Goal: Information Seeking & Learning: Learn about a topic

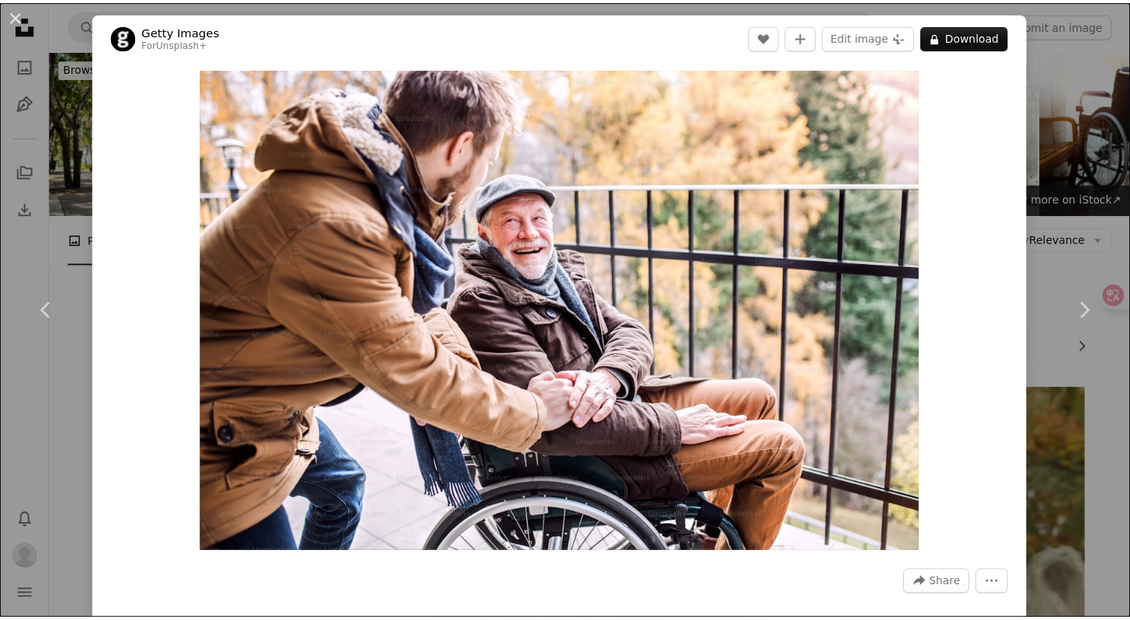
scroll to position [5001, 0]
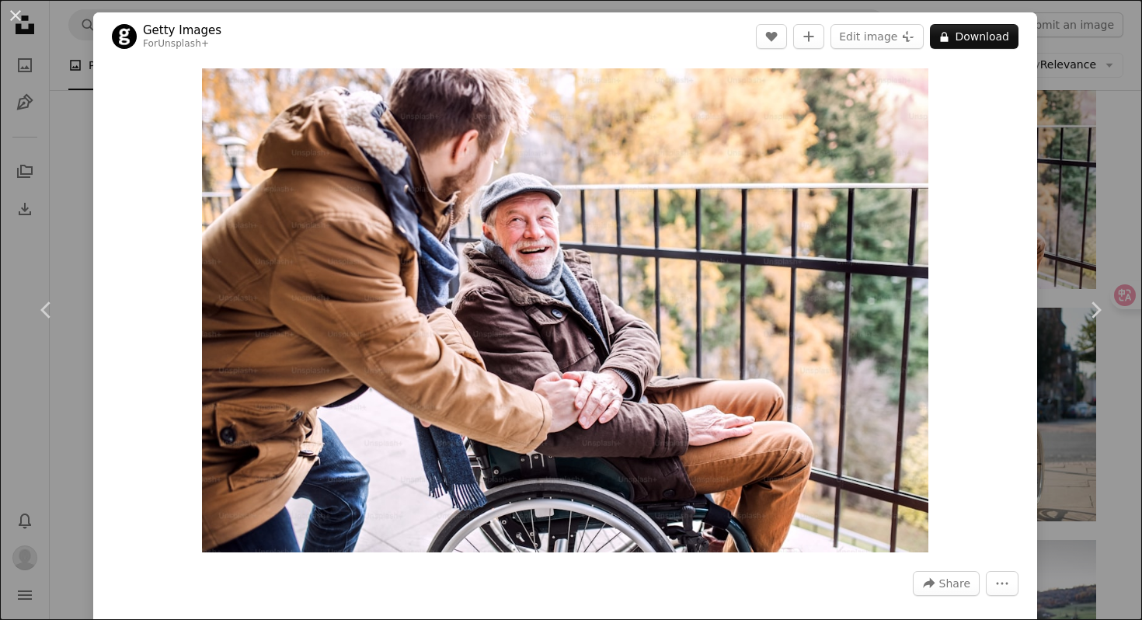
click at [1042, 99] on div "An X shape Chevron left Chevron right Getty Images For Unsplash+ A heart A plus…" at bounding box center [571, 310] width 1142 height 620
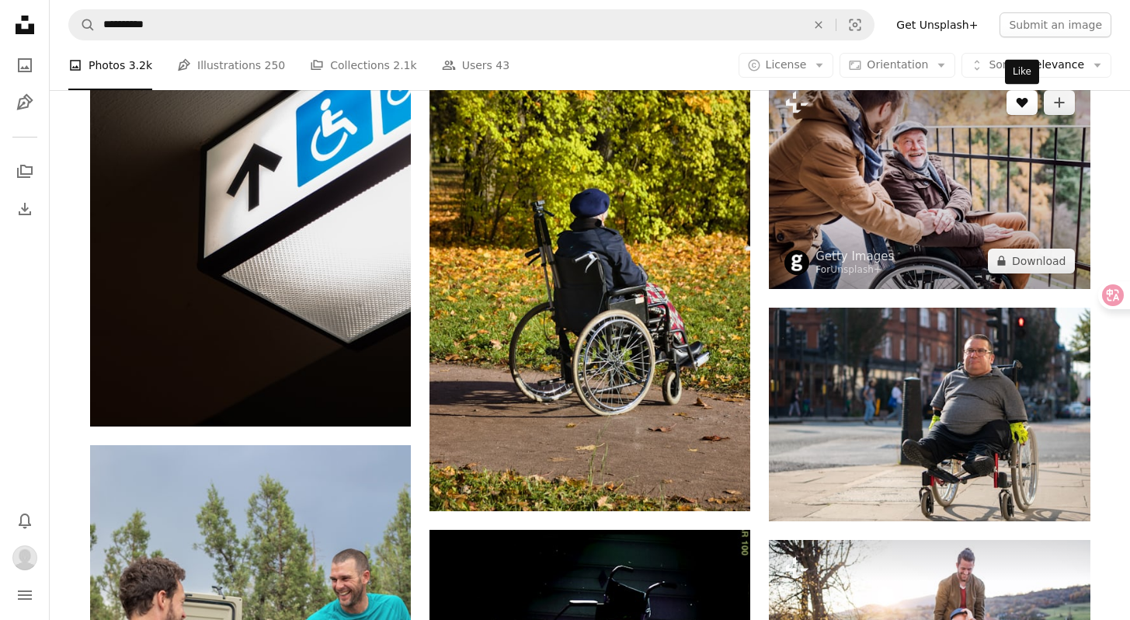
click at [1021, 98] on icon "A heart" at bounding box center [1022, 102] width 12 height 12
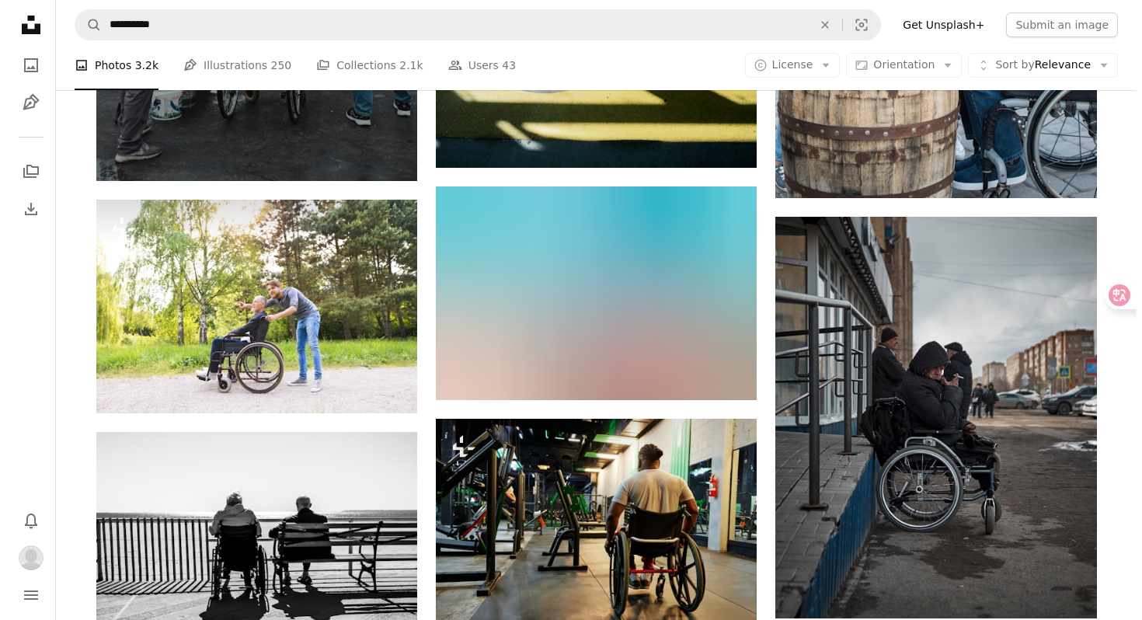
scroll to position [7746, 0]
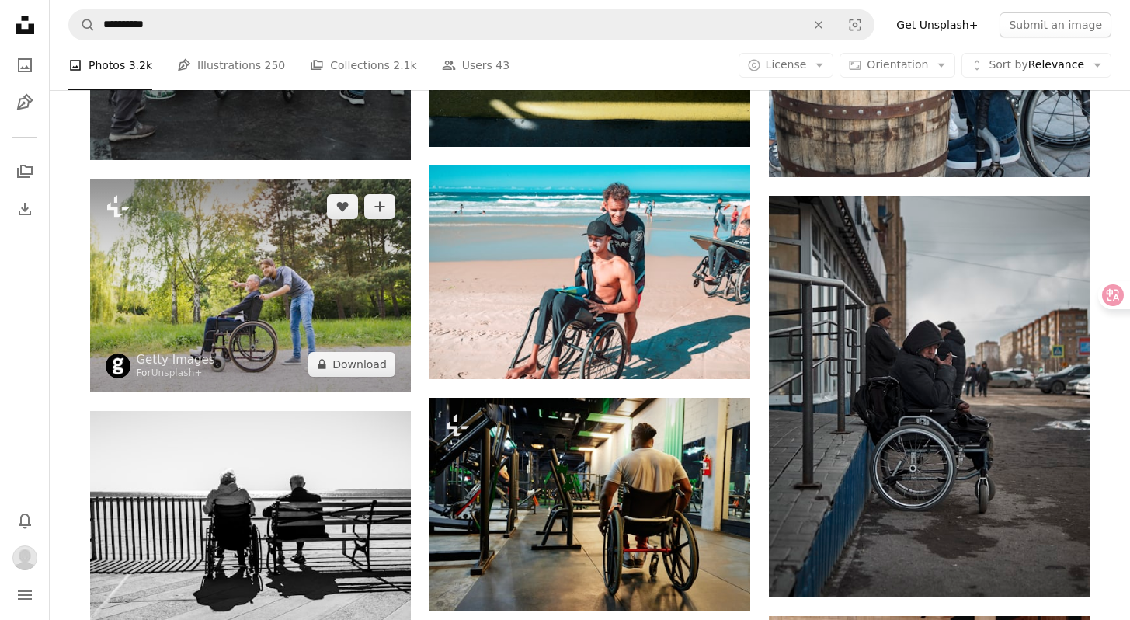
click at [343, 317] on img at bounding box center [250, 286] width 321 height 214
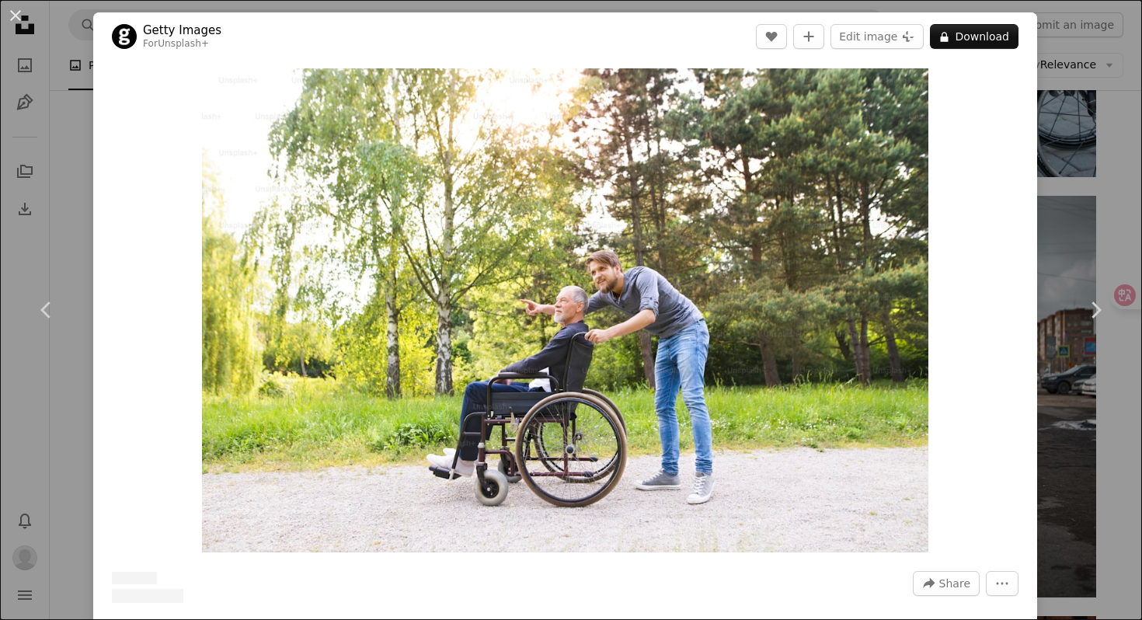
click at [981, 296] on div "Zoom in" at bounding box center [565, 310] width 944 height 499
click at [1059, 242] on link "Chevron right" at bounding box center [1095, 309] width 93 height 149
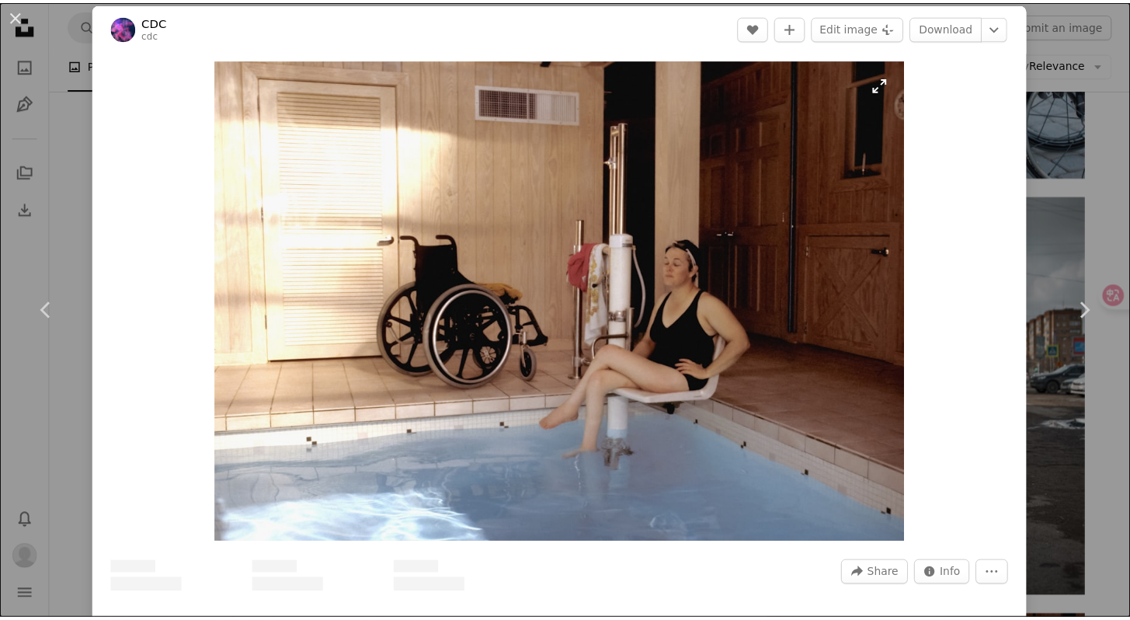
scroll to position [21, 0]
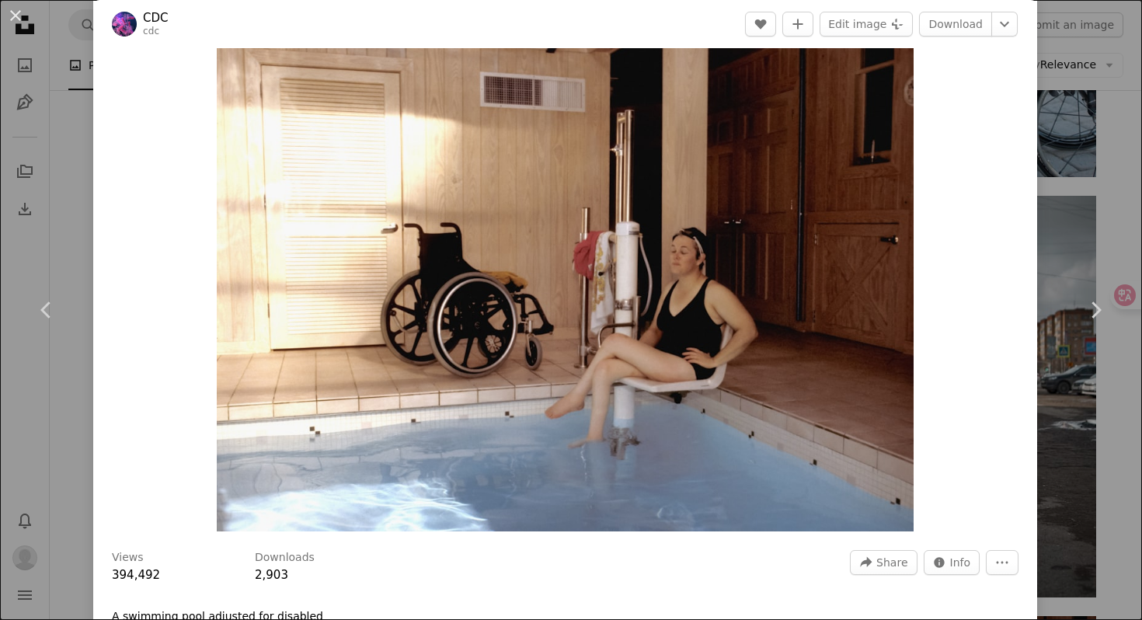
click at [1044, 149] on div "An X shape Chevron left Chevron right CDC cdc A heart A plus sign Edit image Pl…" at bounding box center [571, 310] width 1142 height 620
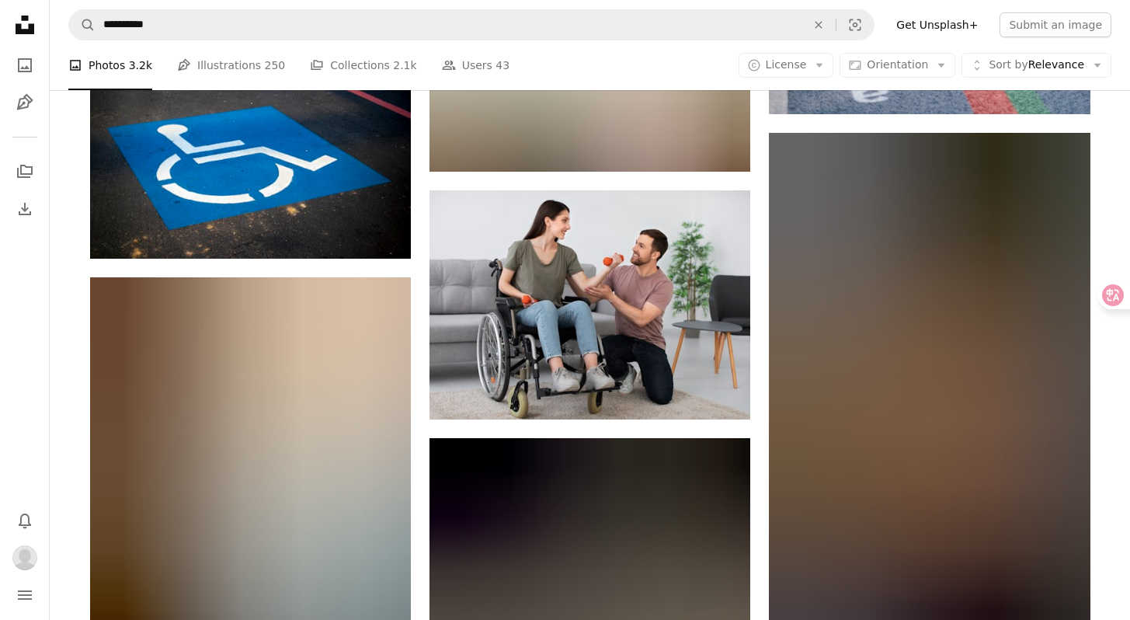
scroll to position [12069, 0]
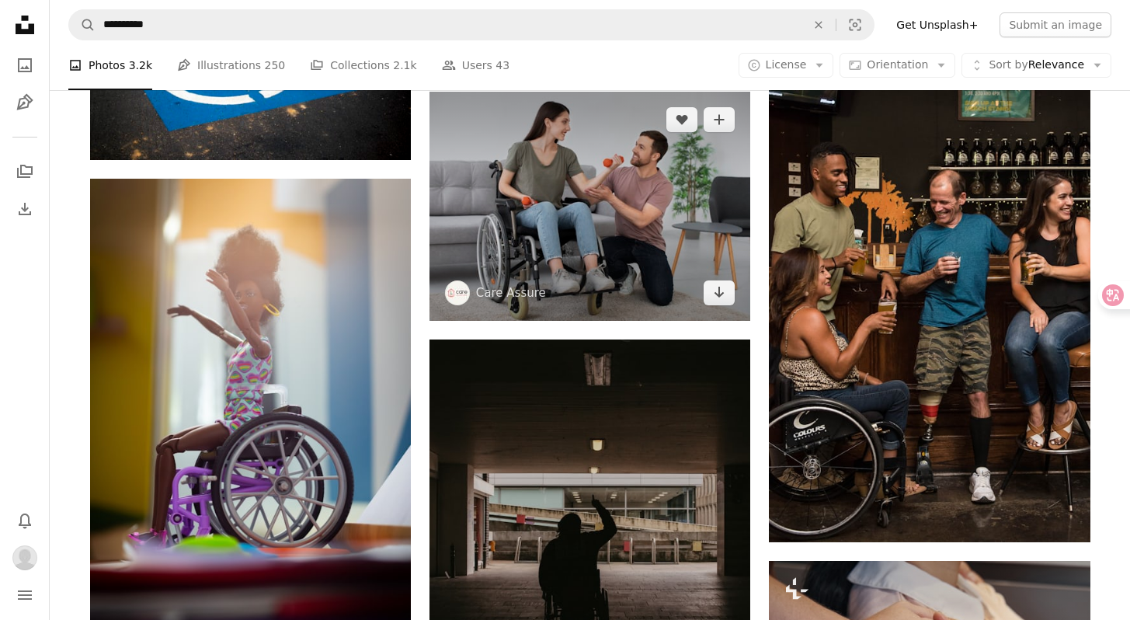
click at [618, 224] on img at bounding box center [590, 206] width 321 height 229
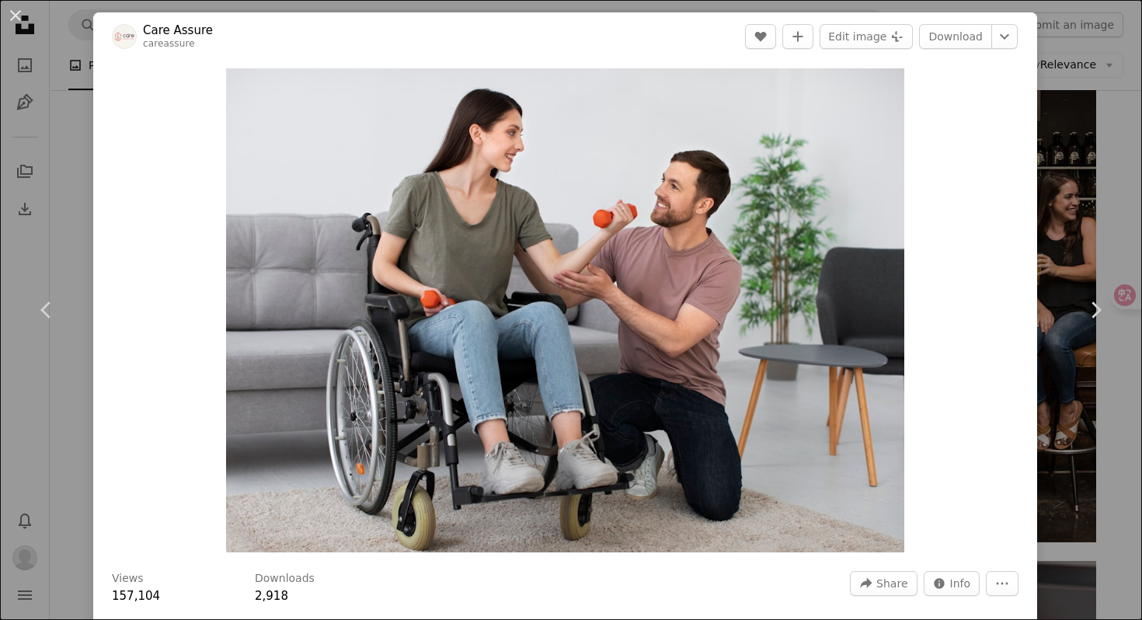
click at [1057, 187] on div "An X shape Chevron left Chevron right Care Assure careassure A heart A plus sig…" at bounding box center [571, 310] width 1142 height 620
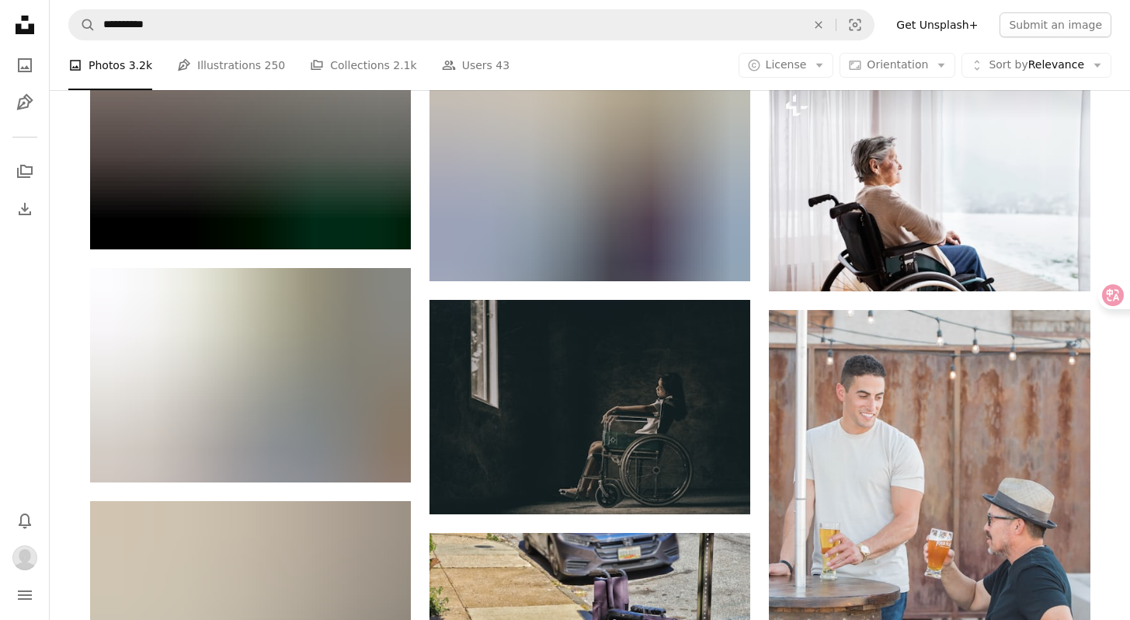
scroll to position [14276, 0]
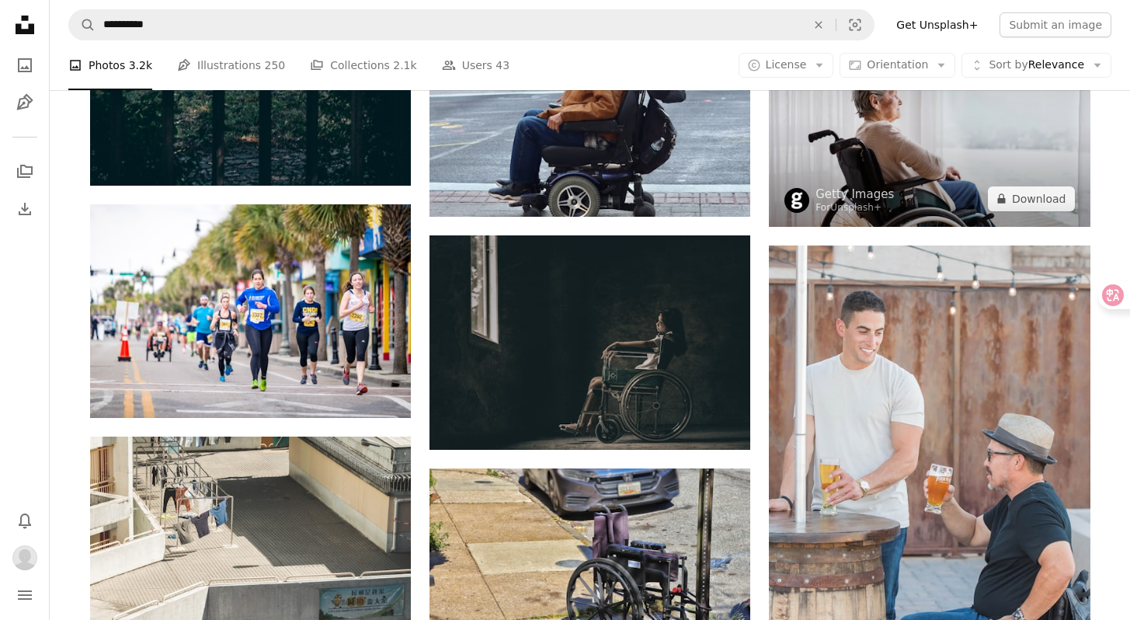
click at [1000, 173] on img at bounding box center [929, 120] width 321 height 214
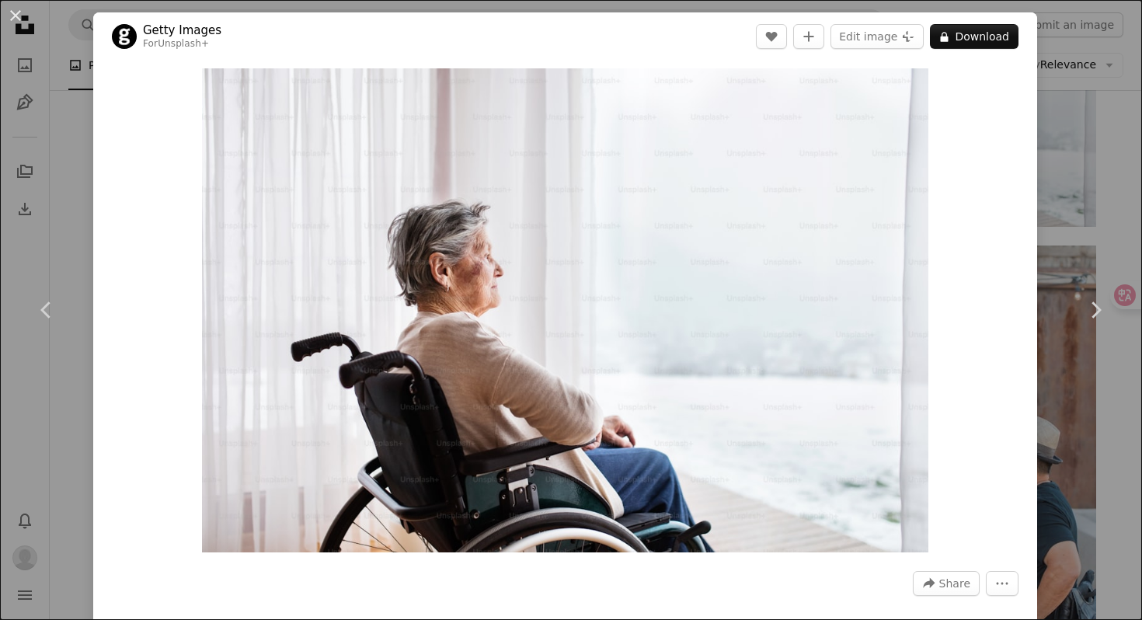
click at [1057, 184] on div "An X shape Chevron left Chevron right Getty Images For Unsplash+ A heart A plus…" at bounding box center [571, 310] width 1142 height 620
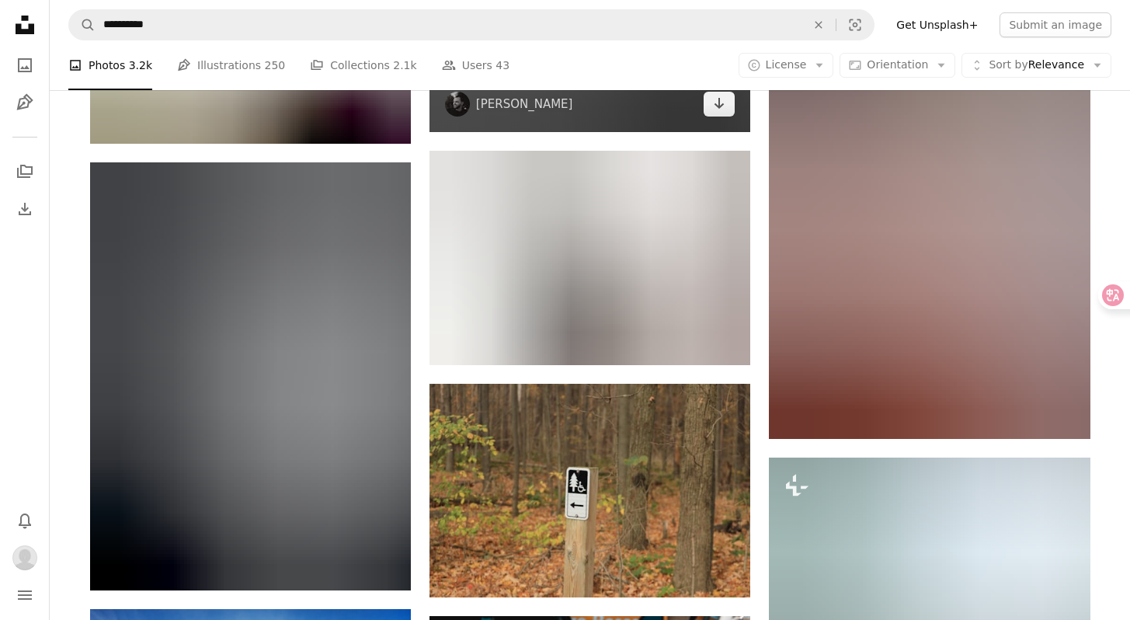
scroll to position [15285, 0]
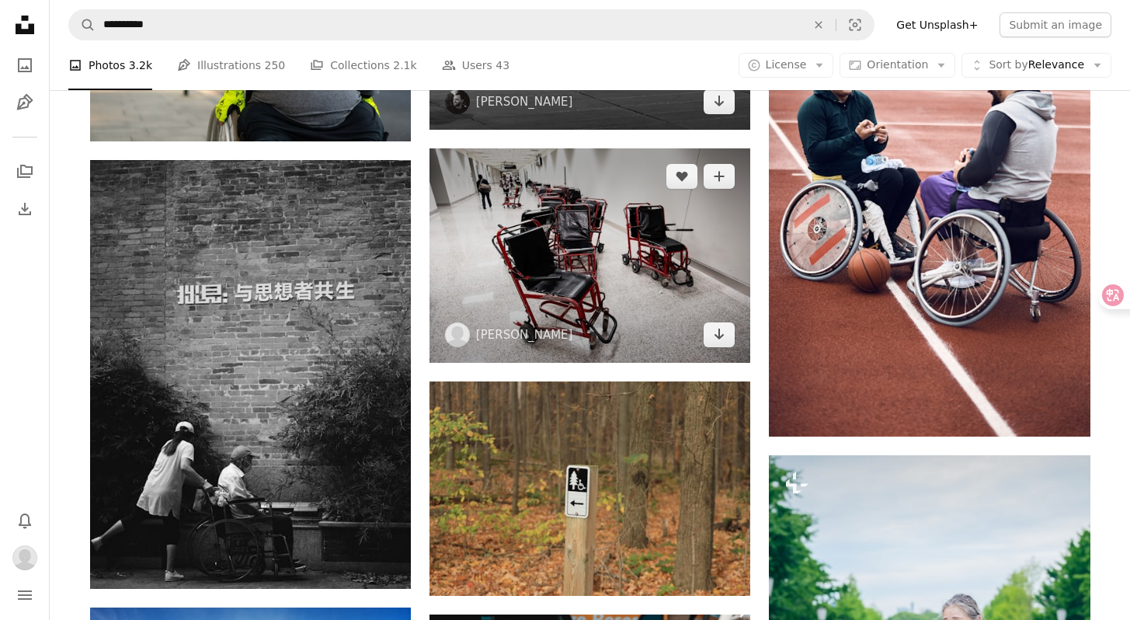
click at [637, 322] on img at bounding box center [590, 255] width 321 height 214
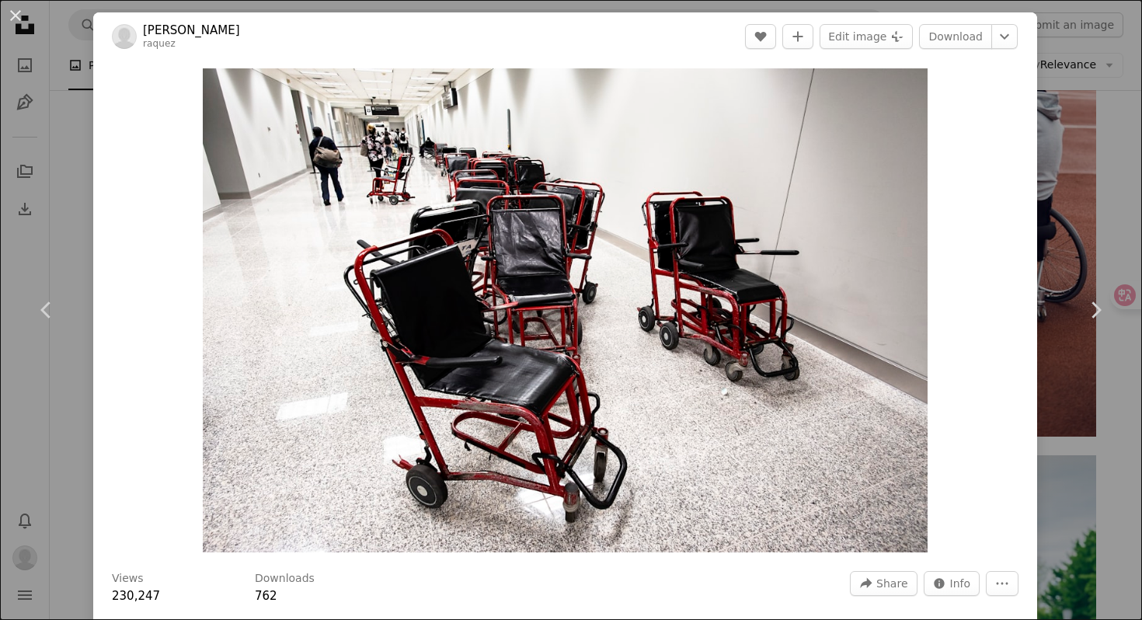
click at [1022, 213] on div "Zoom in" at bounding box center [565, 310] width 944 height 499
click at [1078, 174] on div "An X shape Chevron left Chevron right [PERSON_NAME] A heart A plus sign Edit im…" at bounding box center [571, 310] width 1142 height 620
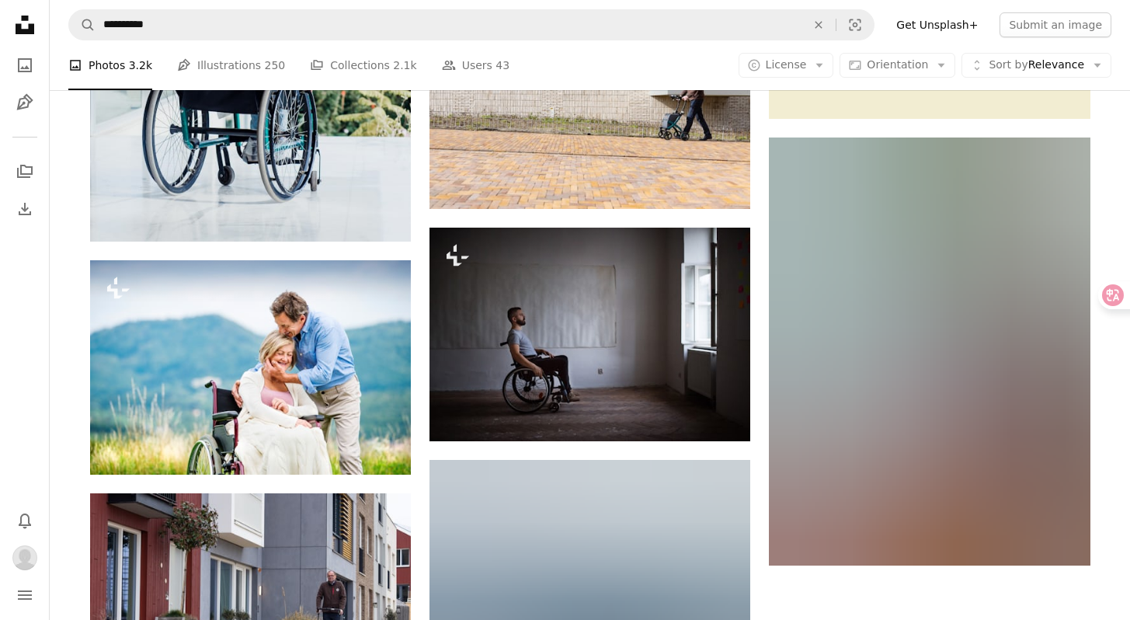
scroll to position [16966, 0]
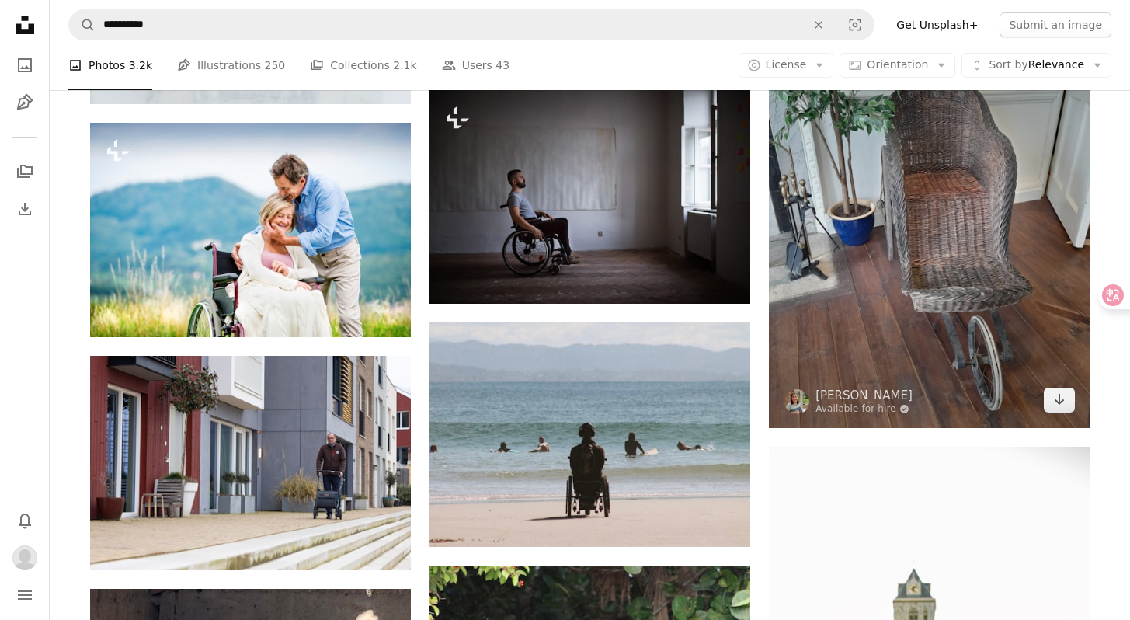
click at [920, 252] on img at bounding box center [929, 213] width 321 height 428
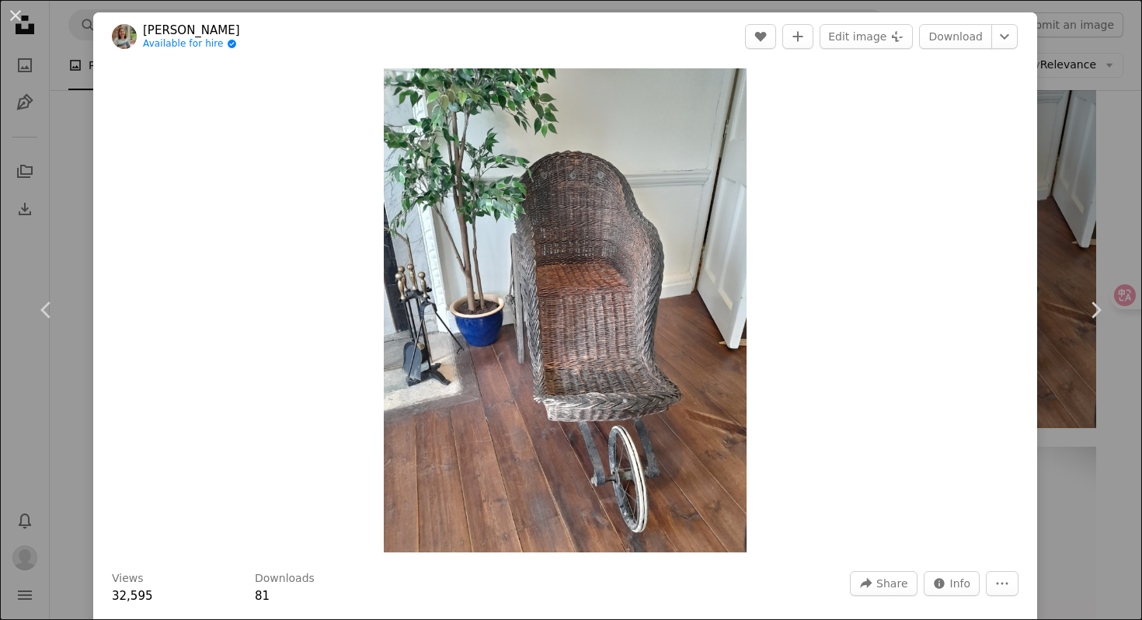
click at [1053, 131] on div "An X shape Chevron left Chevron right [PERSON_NAME] Available for hire A checkm…" at bounding box center [571, 310] width 1142 height 620
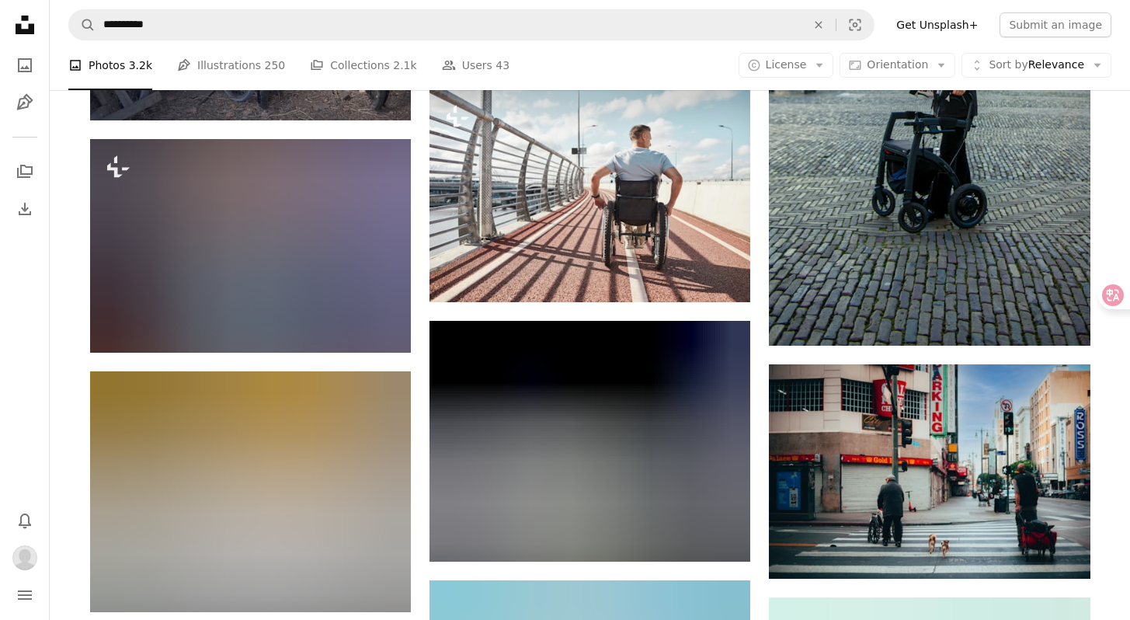
scroll to position [17664, 0]
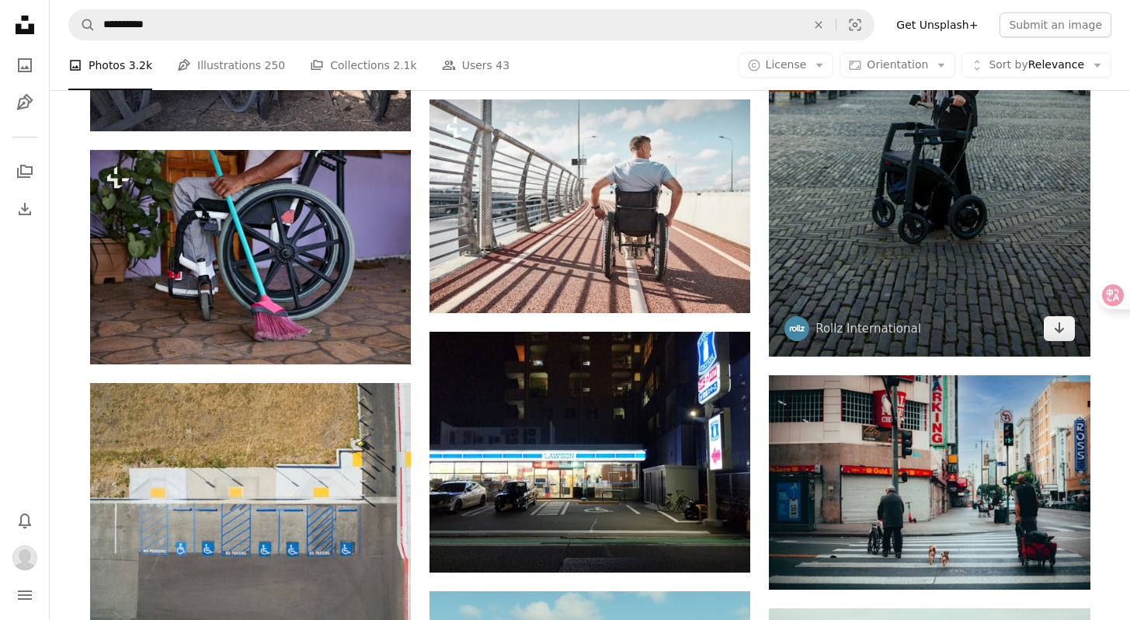
click at [919, 228] on img at bounding box center [929, 52] width 321 height 609
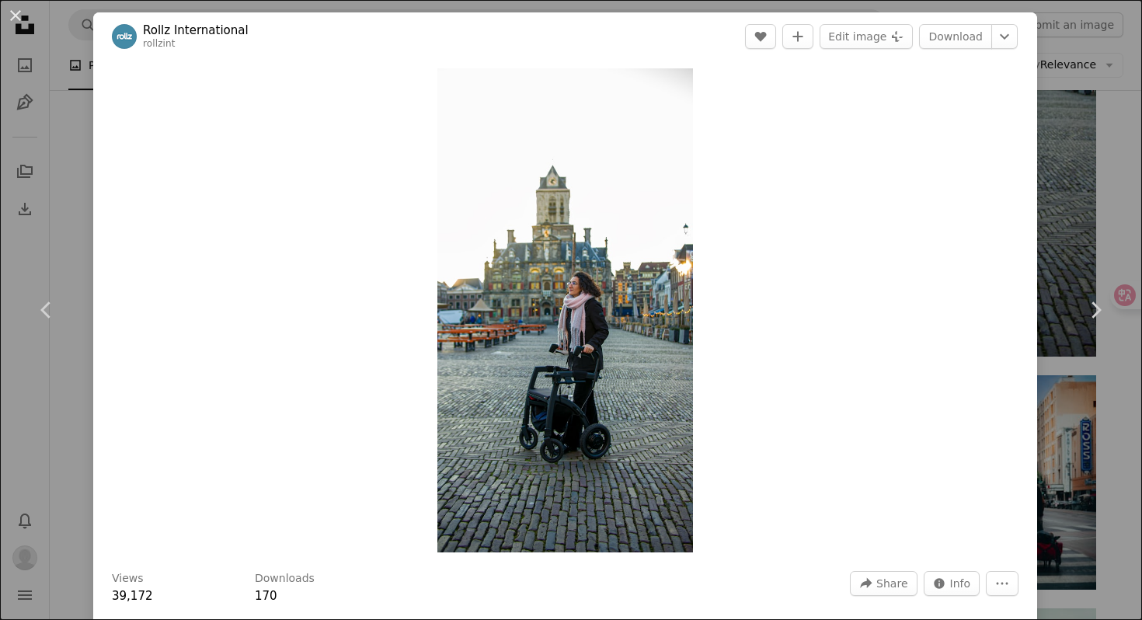
click at [1036, 183] on div "An X shape Chevron left Chevron right Rollz International rollzint A heart A pl…" at bounding box center [571, 310] width 1142 height 620
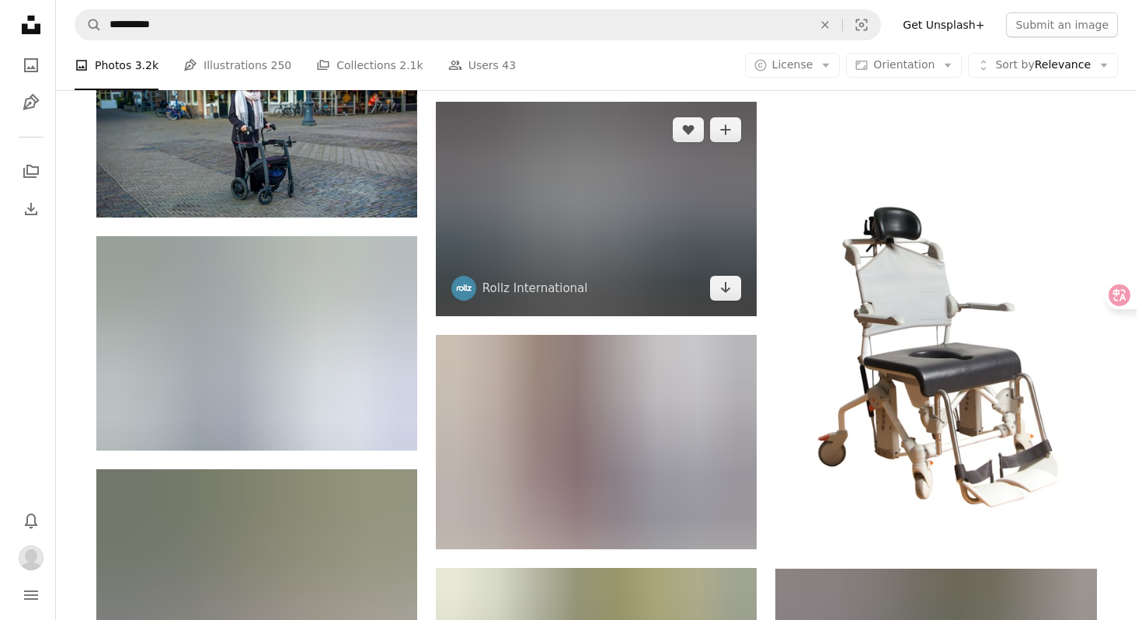
scroll to position [19902, 0]
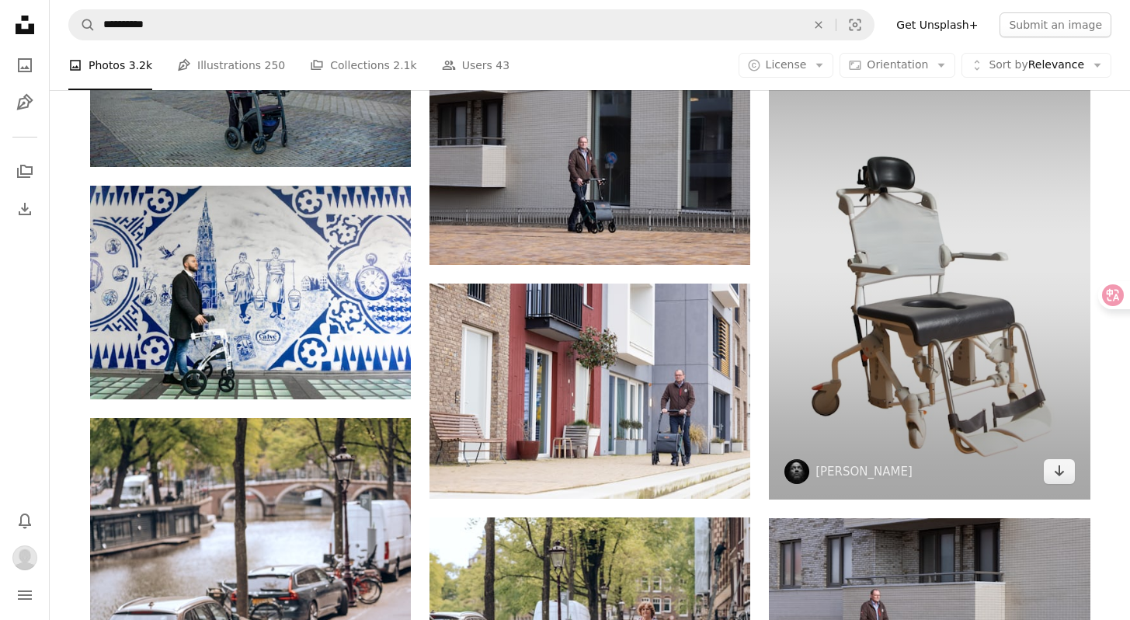
click at [980, 297] on img at bounding box center [929, 259] width 321 height 482
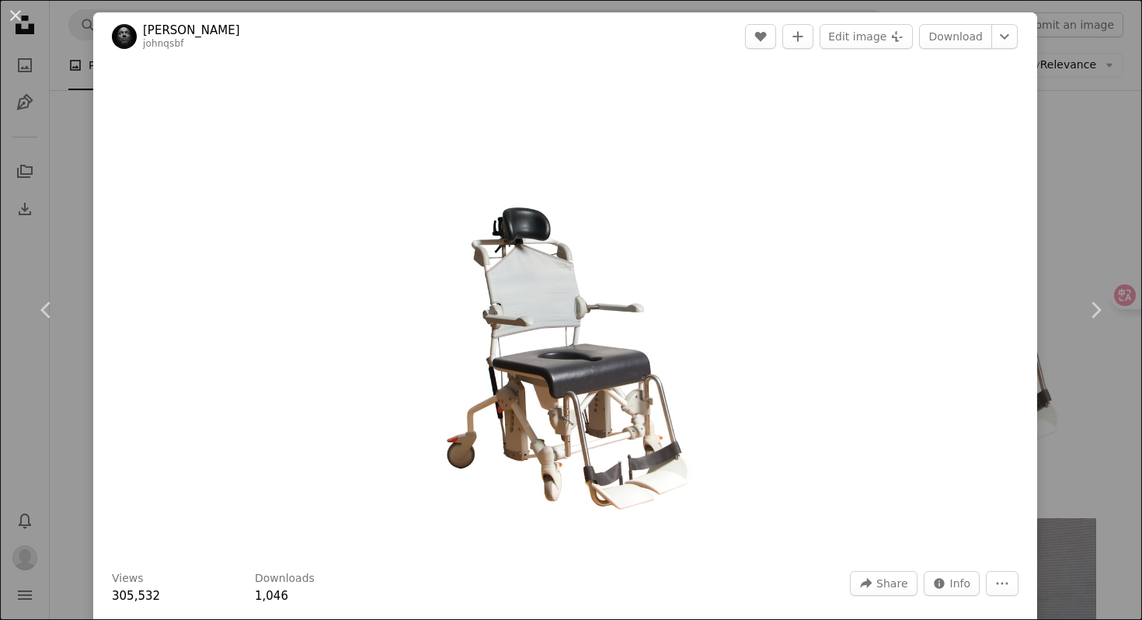
scroll to position [3, 0]
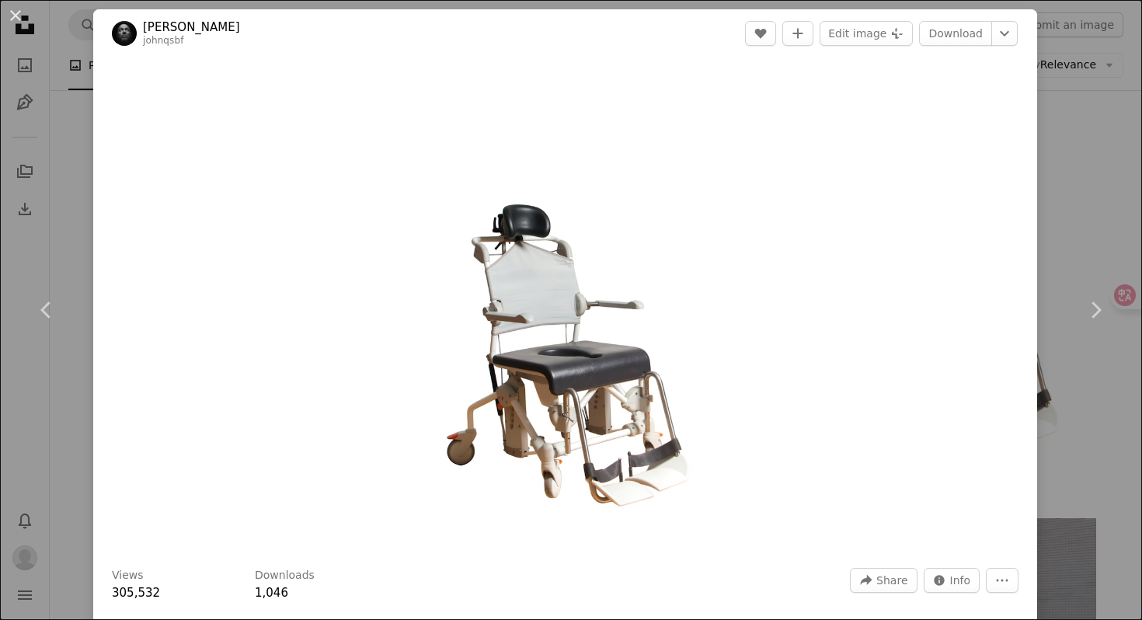
click at [647, 318] on img "Zoom in on this image" at bounding box center [565, 307] width 322 height 484
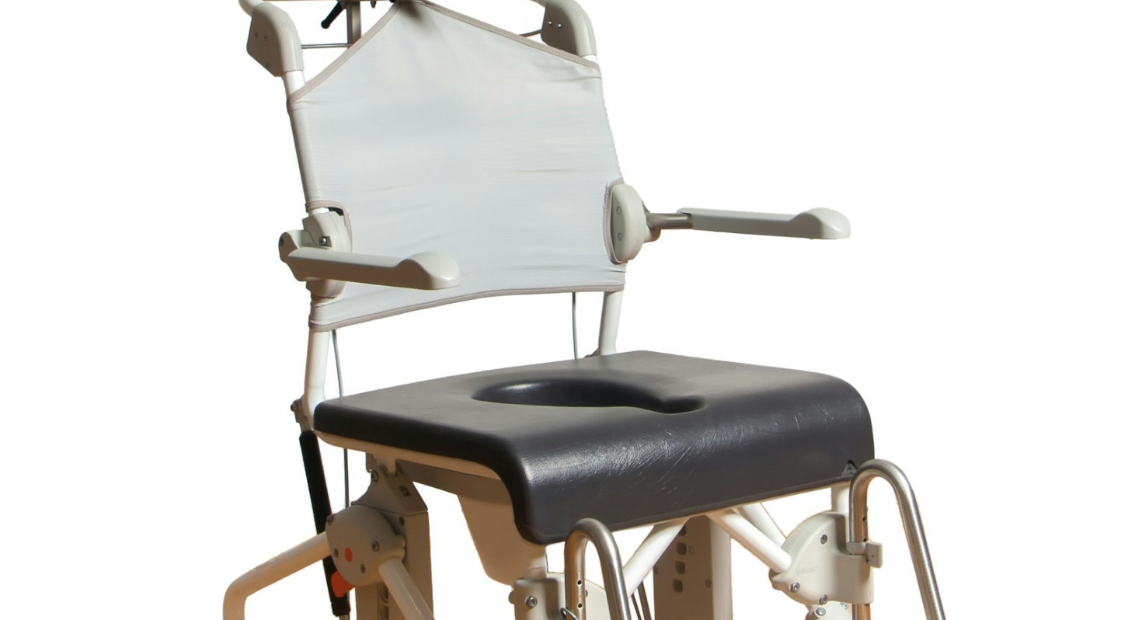
scroll to position [626, 0]
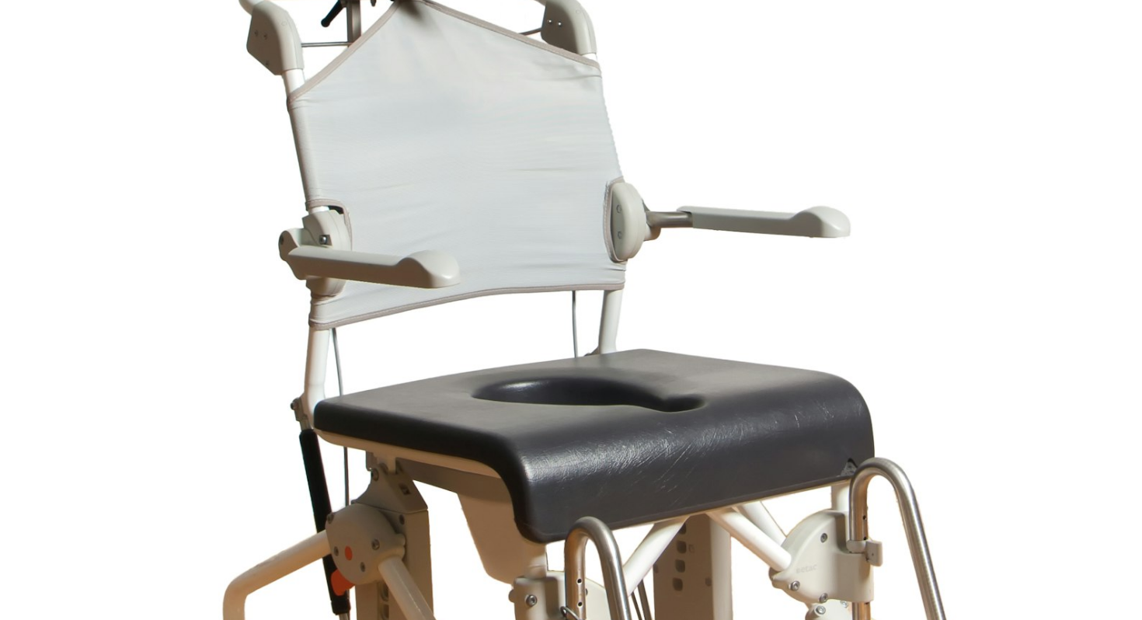
click at [647, 318] on img "Zoom out on this image" at bounding box center [570, 230] width 1143 height 1715
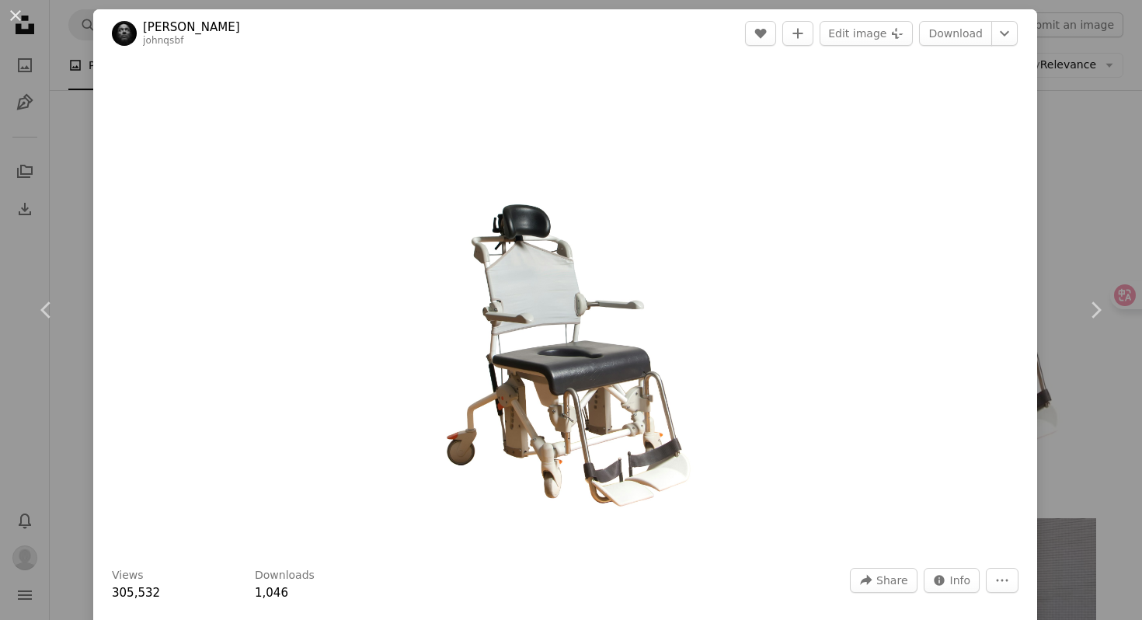
click at [647, 318] on img "Zoom in on this image" at bounding box center [565, 307] width 322 height 484
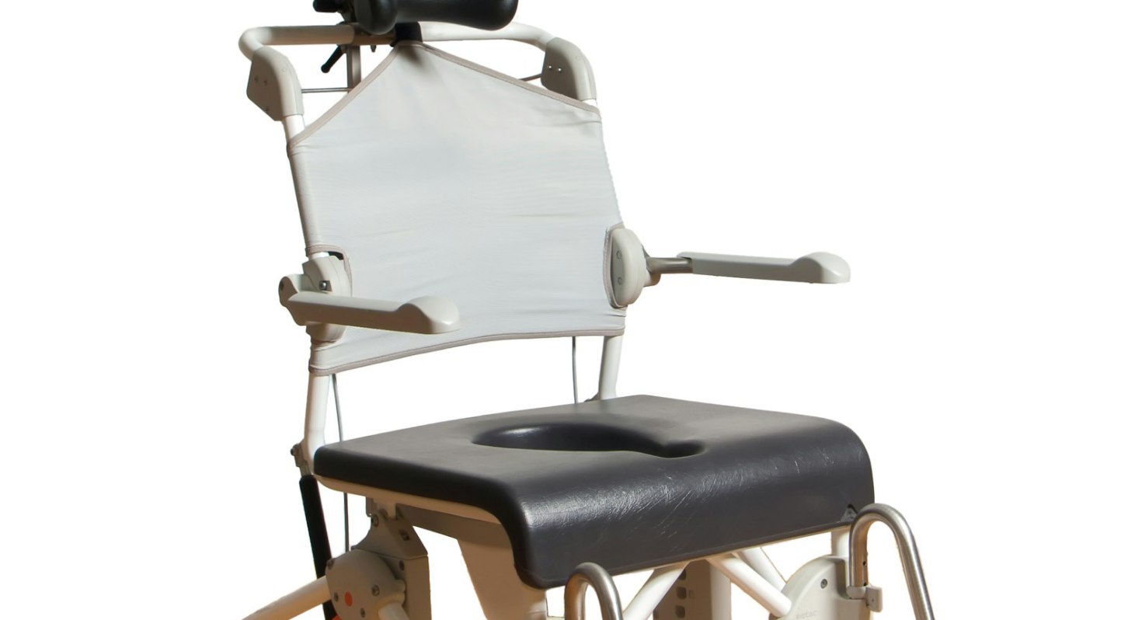
scroll to position [612, 0]
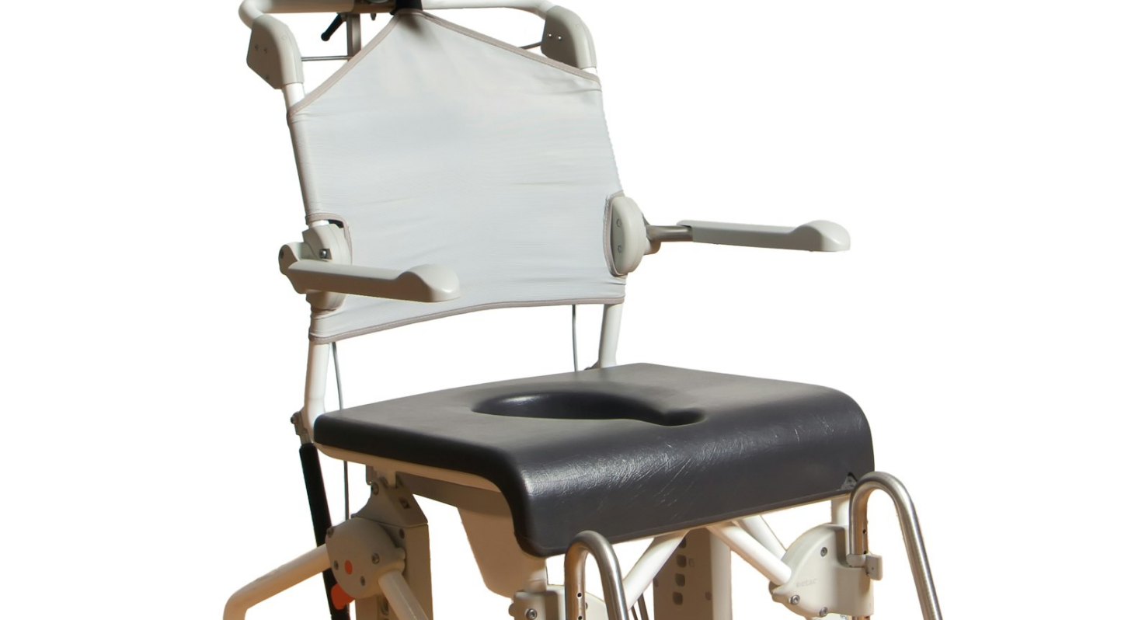
click at [647, 318] on img "Zoom out on this image" at bounding box center [570, 244] width 1143 height 1715
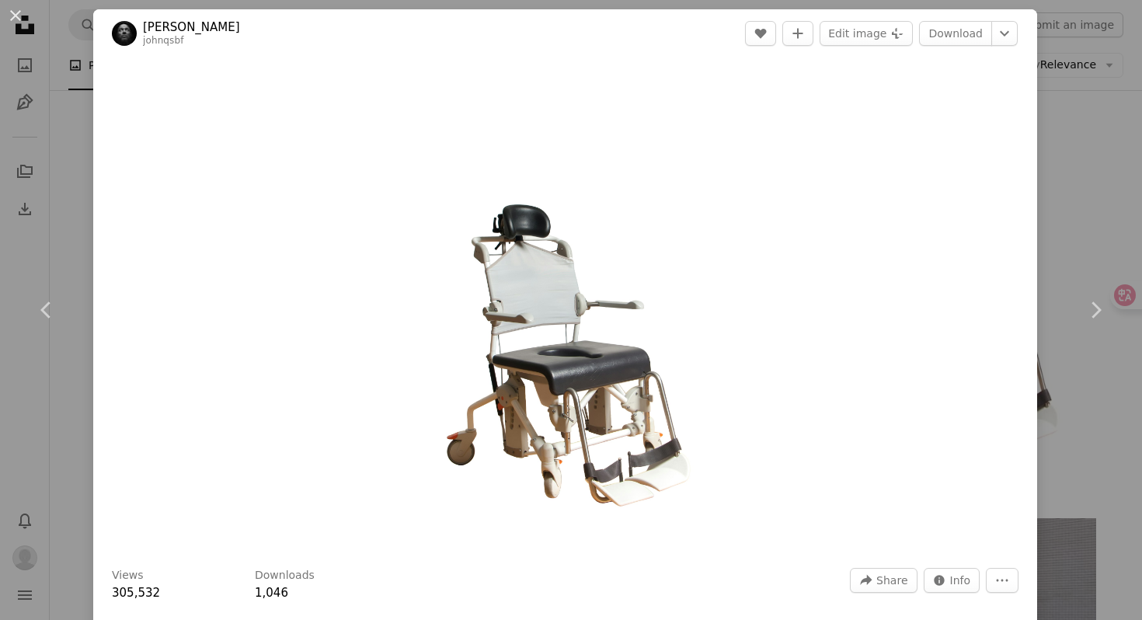
click at [647, 318] on img "Zoom in on this image" at bounding box center [565, 307] width 322 height 484
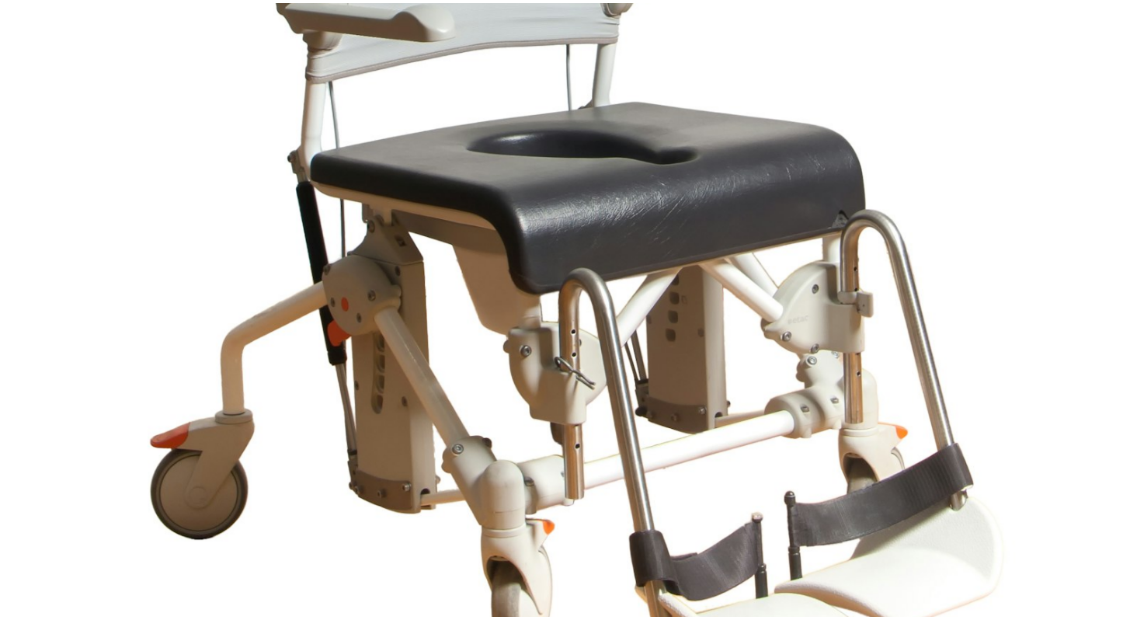
scroll to position [992, 0]
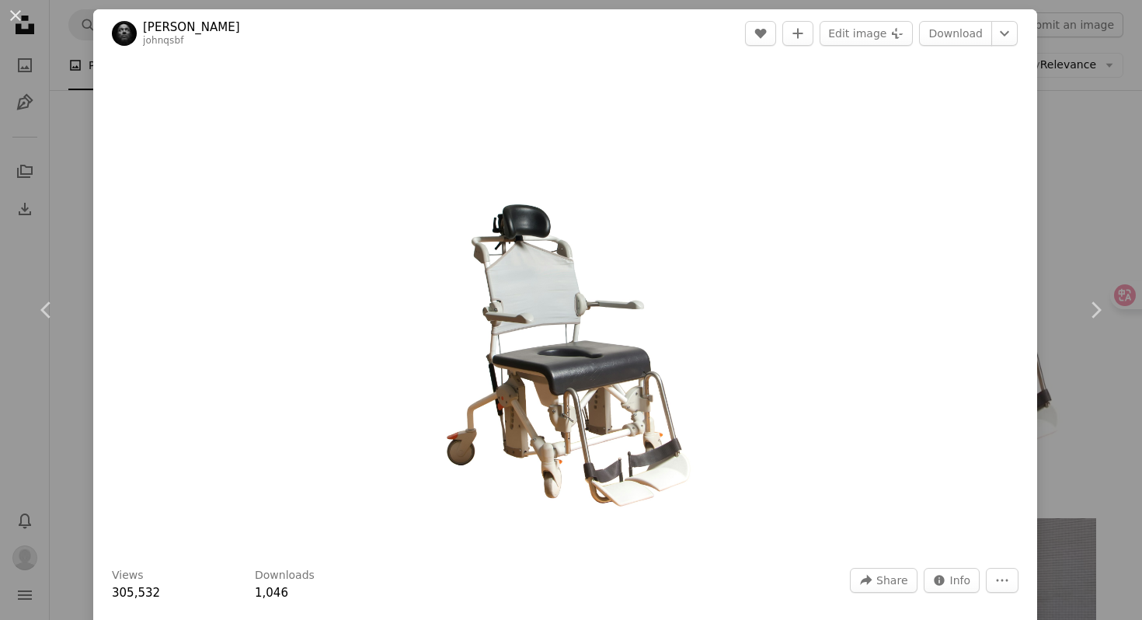
click at [1053, 220] on div "An X shape Chevron left Chevron right [PERSON_NAME] johnqsbf A heart A plus sig…" at bounding box center [571, 310] width 1142 height 620
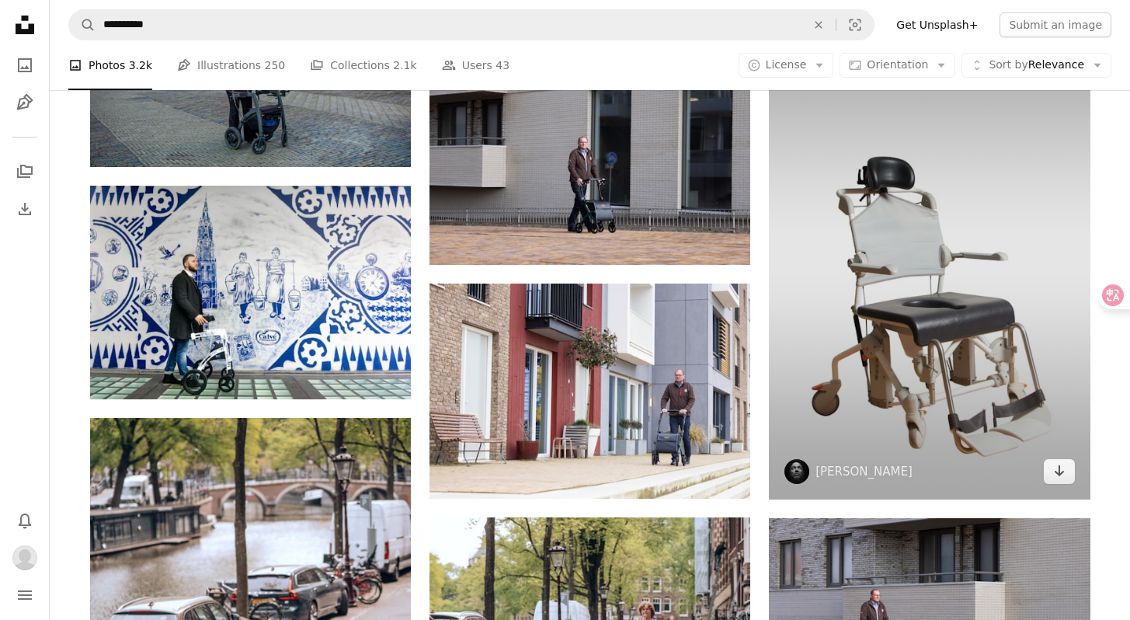
click at [998, 148] on img at bounding box center [929, 259] width 321 height 482
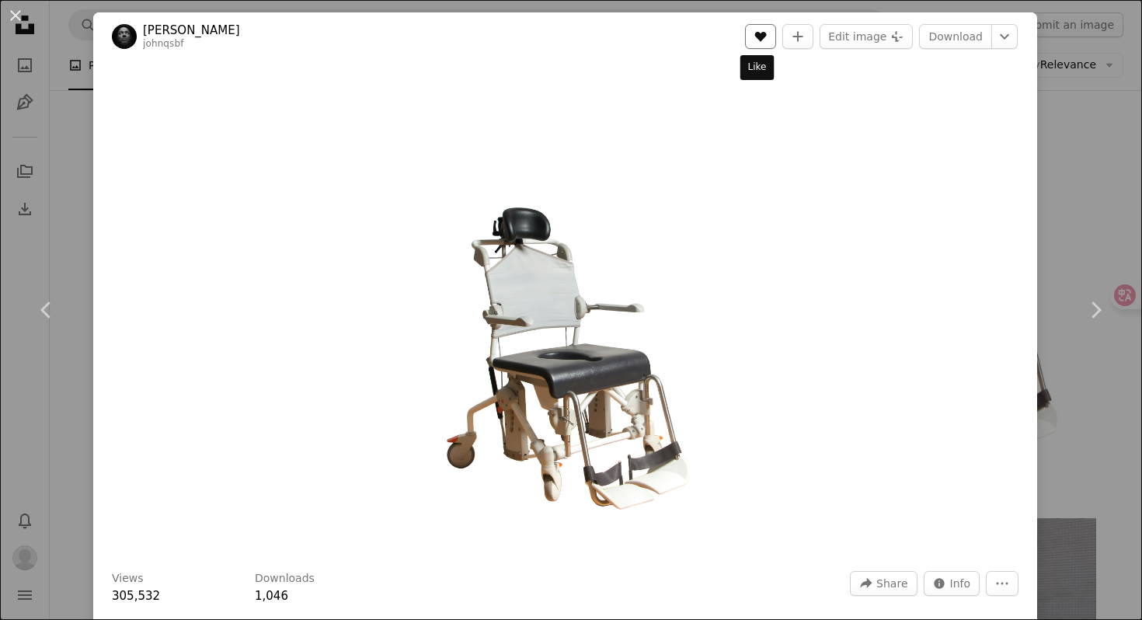
click at [758, 40] on icon "A heart" at bounding box center [760, 36] width 12 height 12
click at [1066, 174] on div "An X shape Chevron left Chevron right [PERSON_NAME] johnqsbf A heart A plus sig…" at bounding box center [571, 310] width 1142 height 620
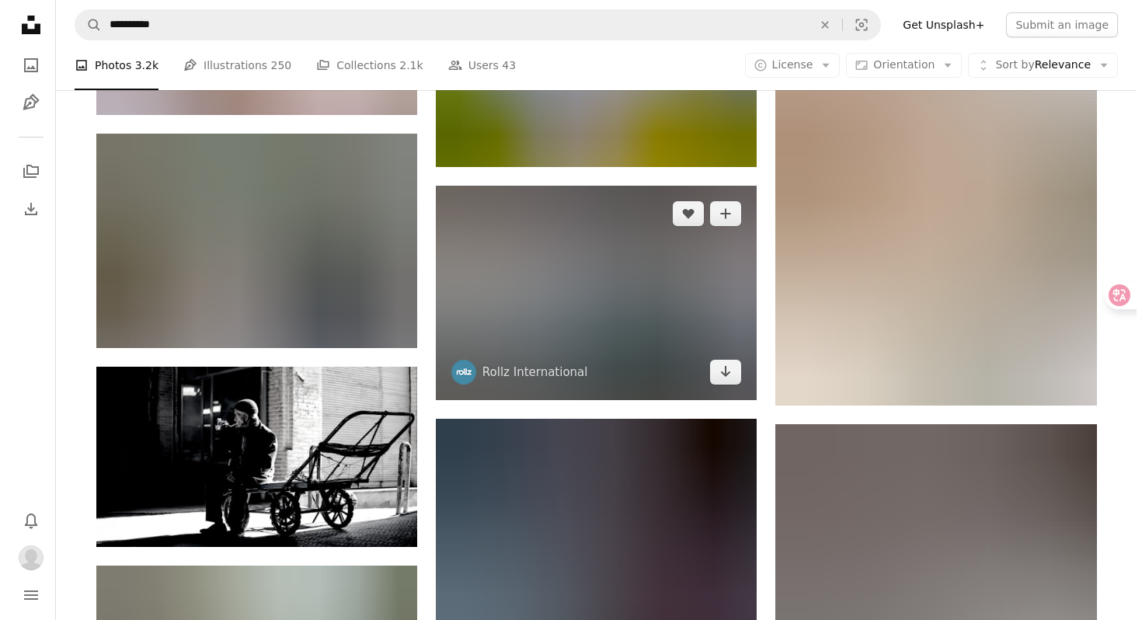
scroll to position [23659, 0]
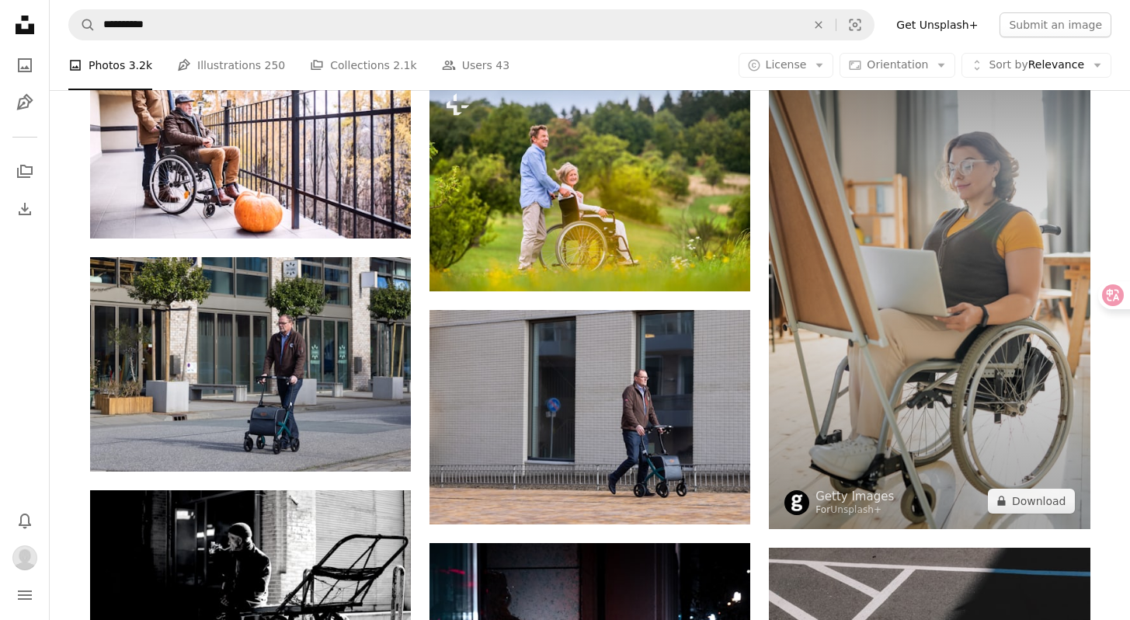
click at [914, 245] on img at bounding box center [929, 288] width 321 height 482
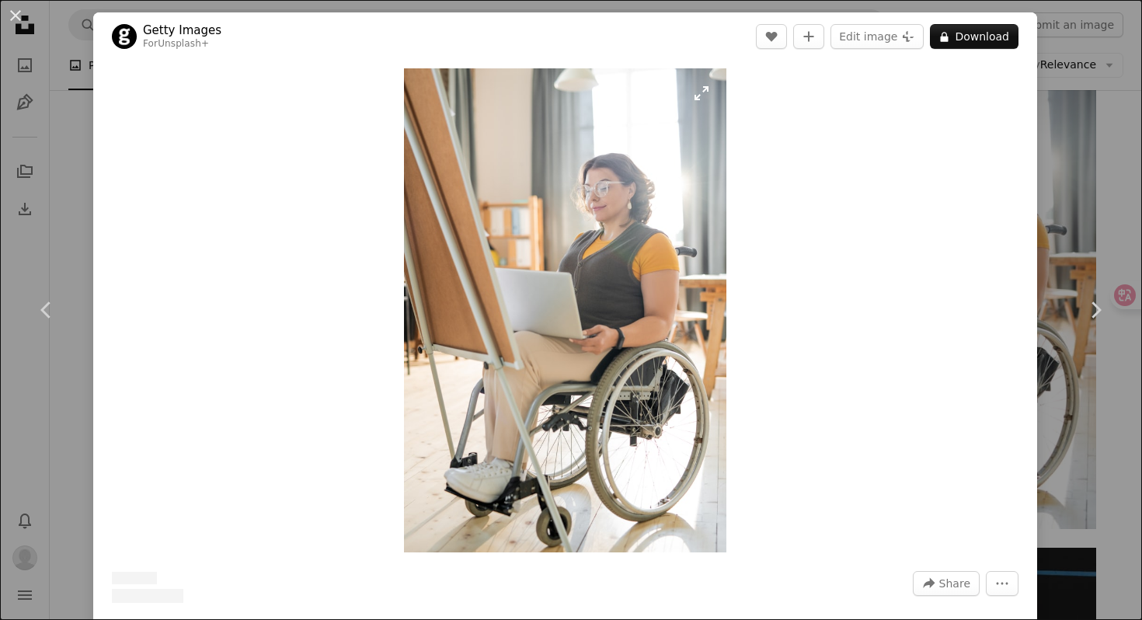
click at [691, 284] on img "Zoom in on this image" at bounding box center [565, 310] width 322 height 484
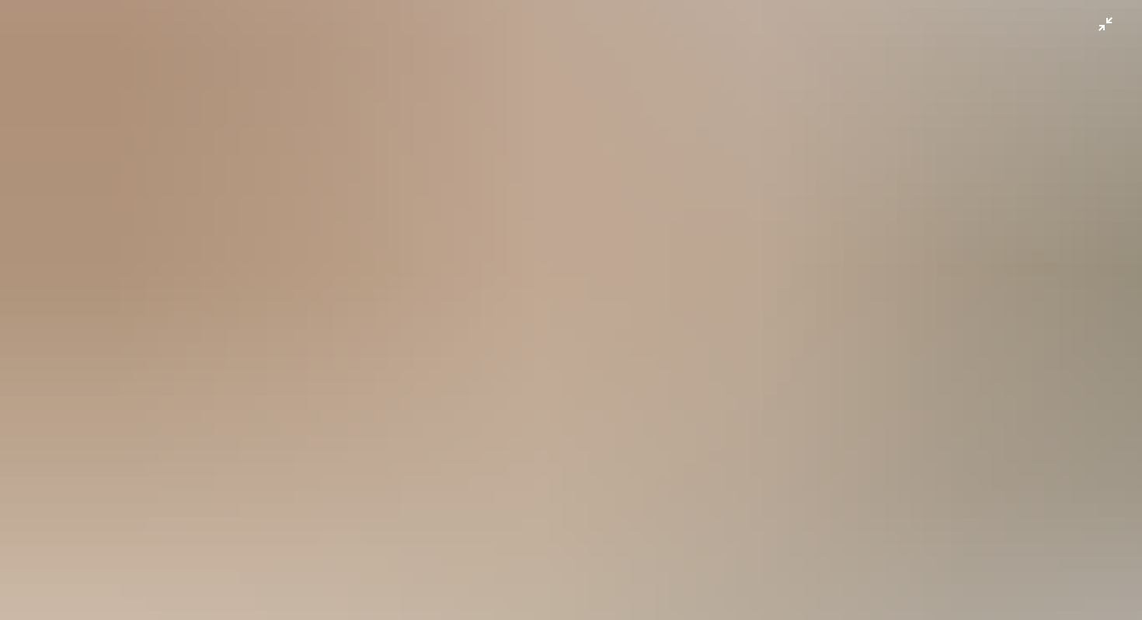
scroll to position [773, 0]
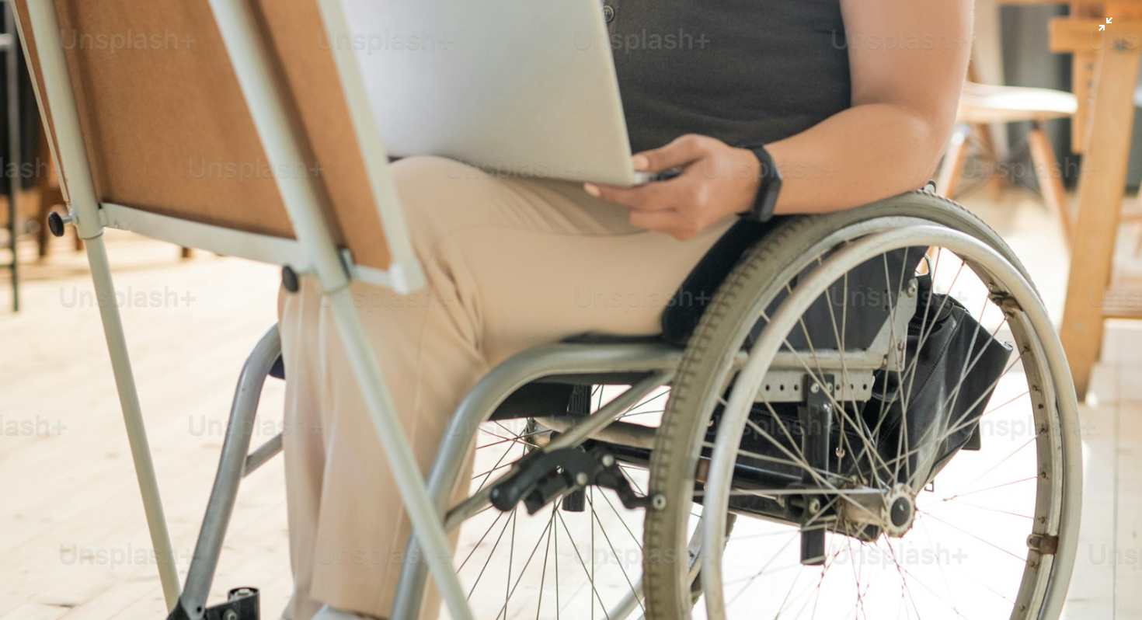
click at [860, 298] on img "Zoom out on this image" at bounding box center [570, 83] width 1143 height 1715
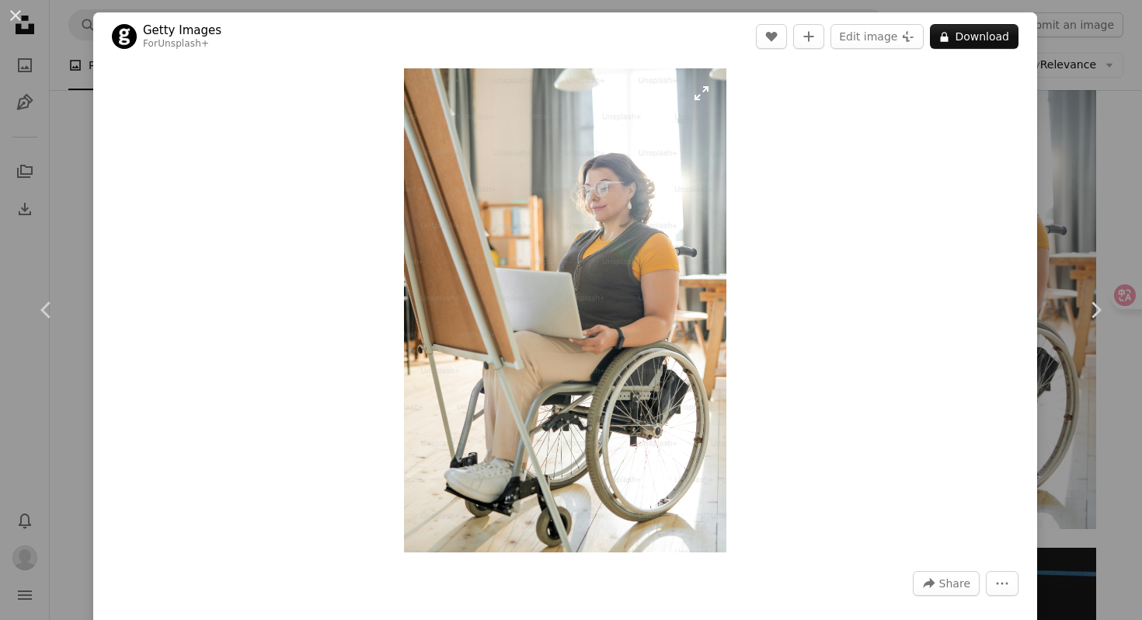
click at [694, 301] on img "Zoom in on this image" at bounding box center [565, 310] width 322 height 484
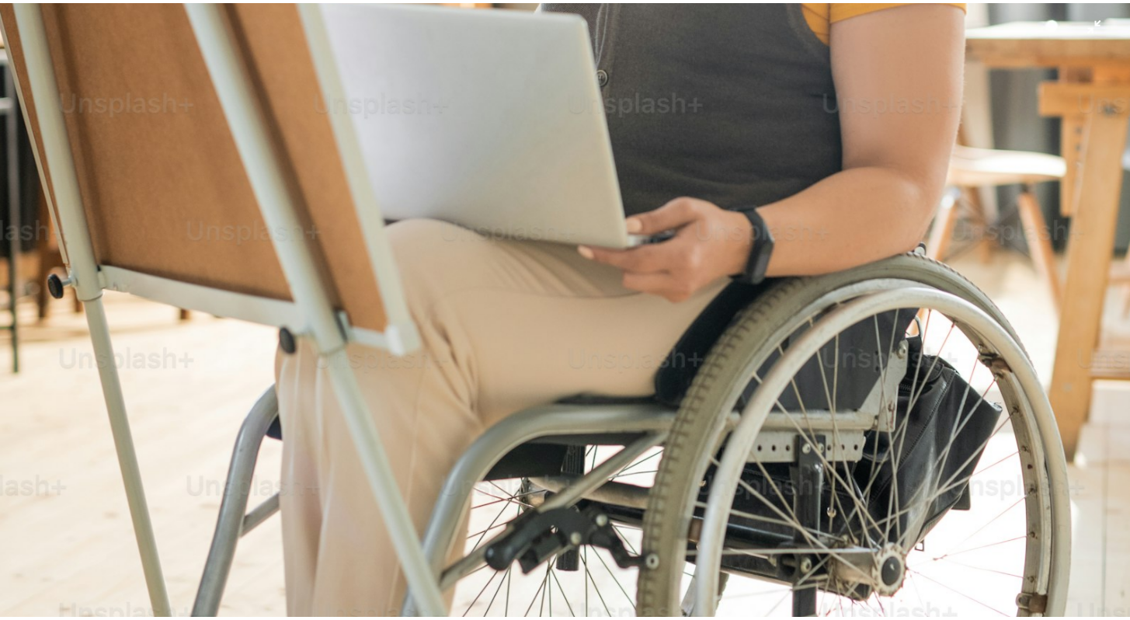
scroll to position [774, 0]
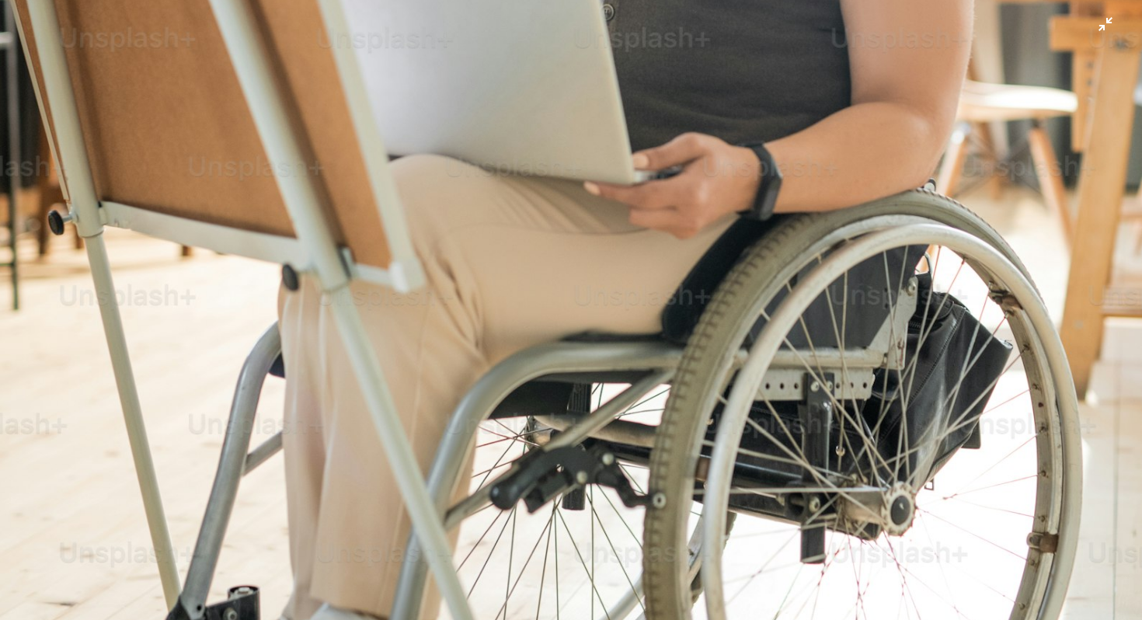
click at [740, 286] on img "Zoom out on this image" at bounding box center [570, 82] width 1143 height 1715
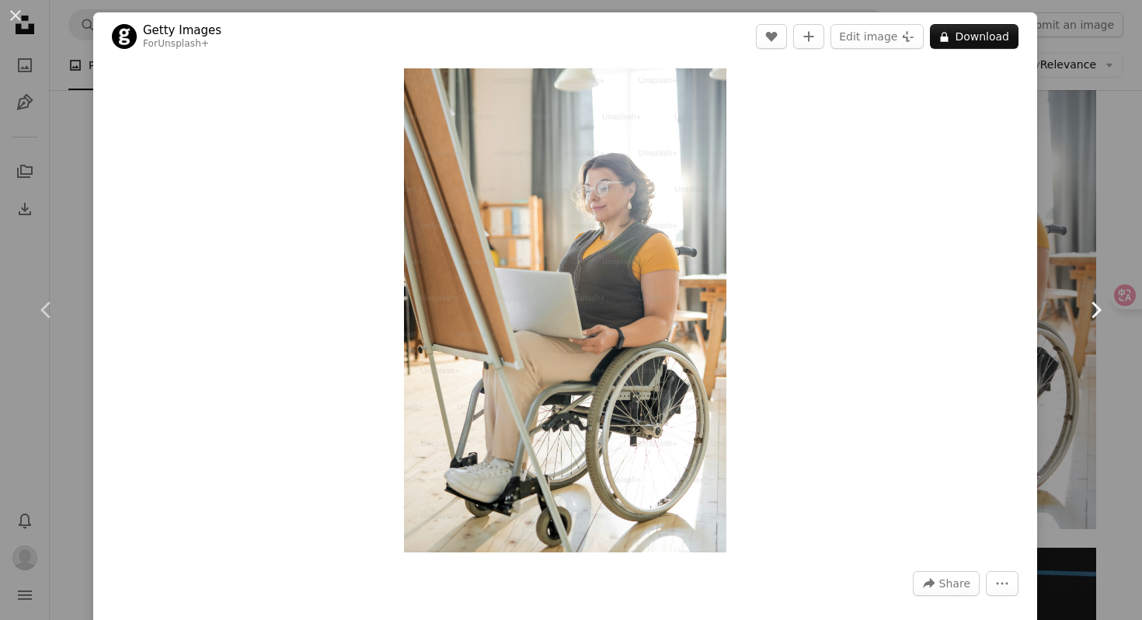
click at [1049, 246] on link "Chevron right" at bounding box center [1095, 309] width 93 height 149
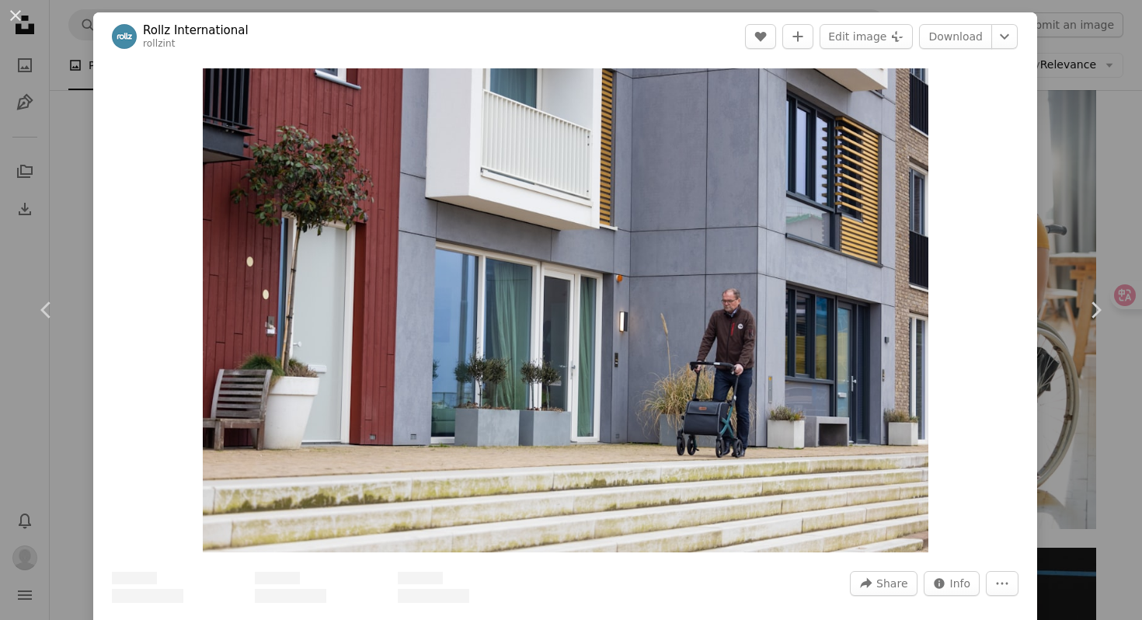
click at [1072, 184] on div "An X shape Chevron left Chevron right Rollz International rollzint A heart A pl…" at bounding box center [571, 310] width 1142 height 620
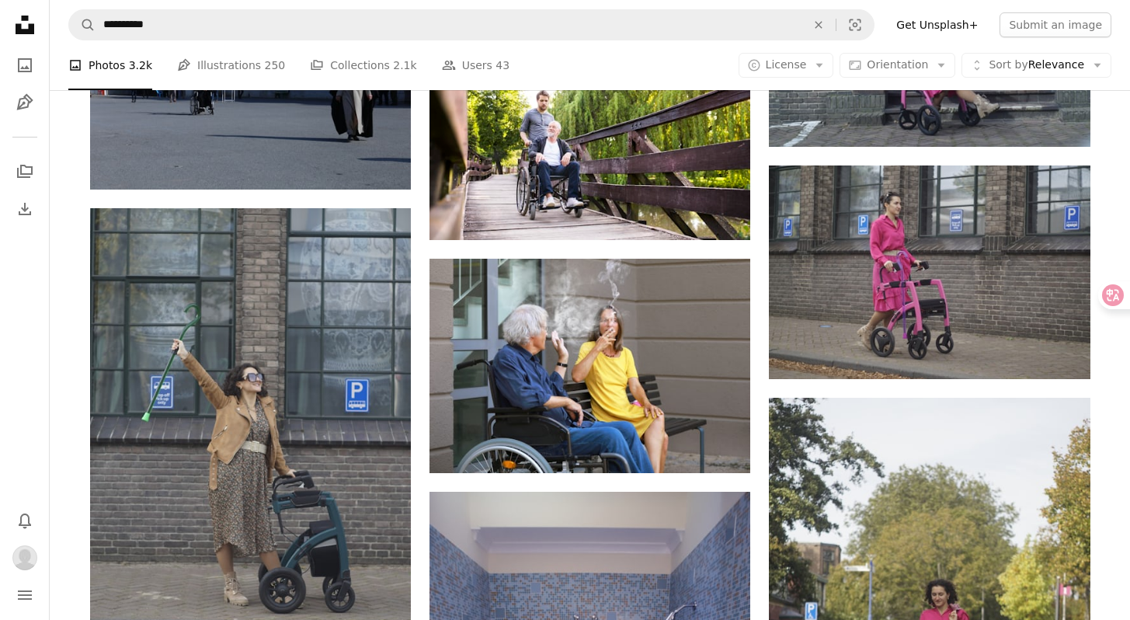
scroll to position [26227, 0]
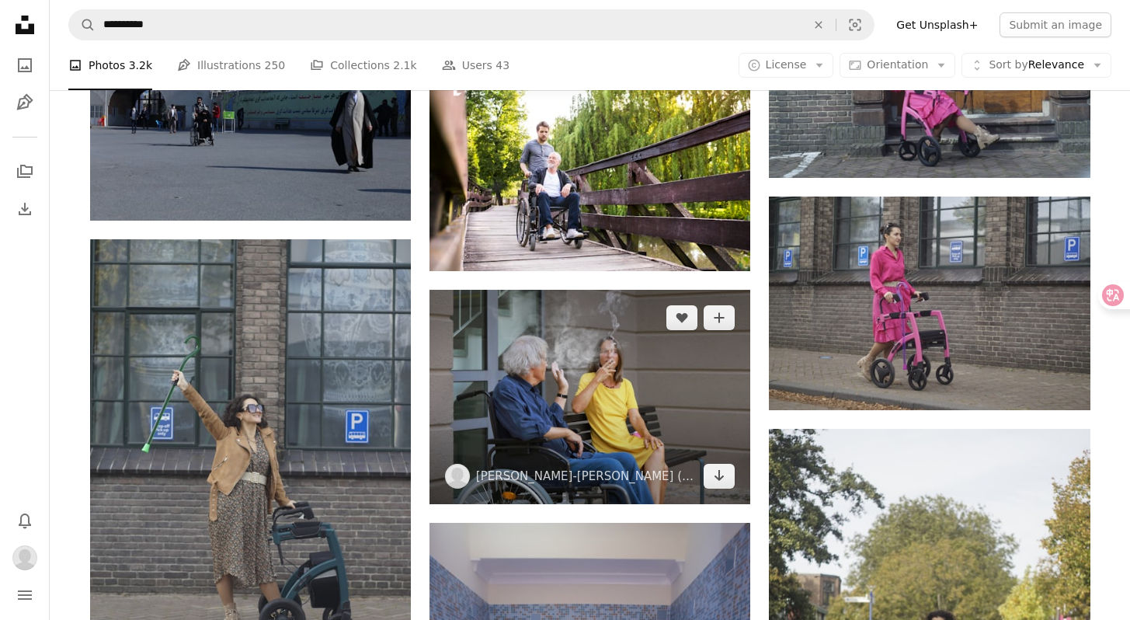
click at [623, 371] on img at bounding box center [590, 397] width 321 height 214
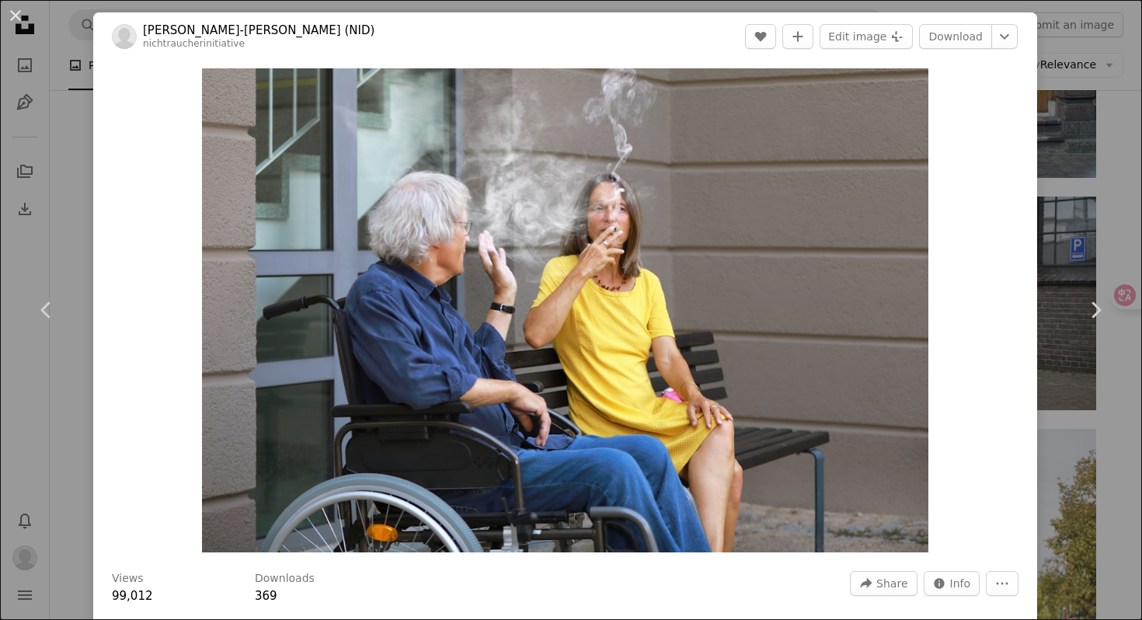
click at [1028, 215] on div "An X shape Chevron left Chevron right [PERSON_NAME]-[PERSON_NAME] (NID) nichtra…" at bounding box center [571, 310] width 1142 height 620
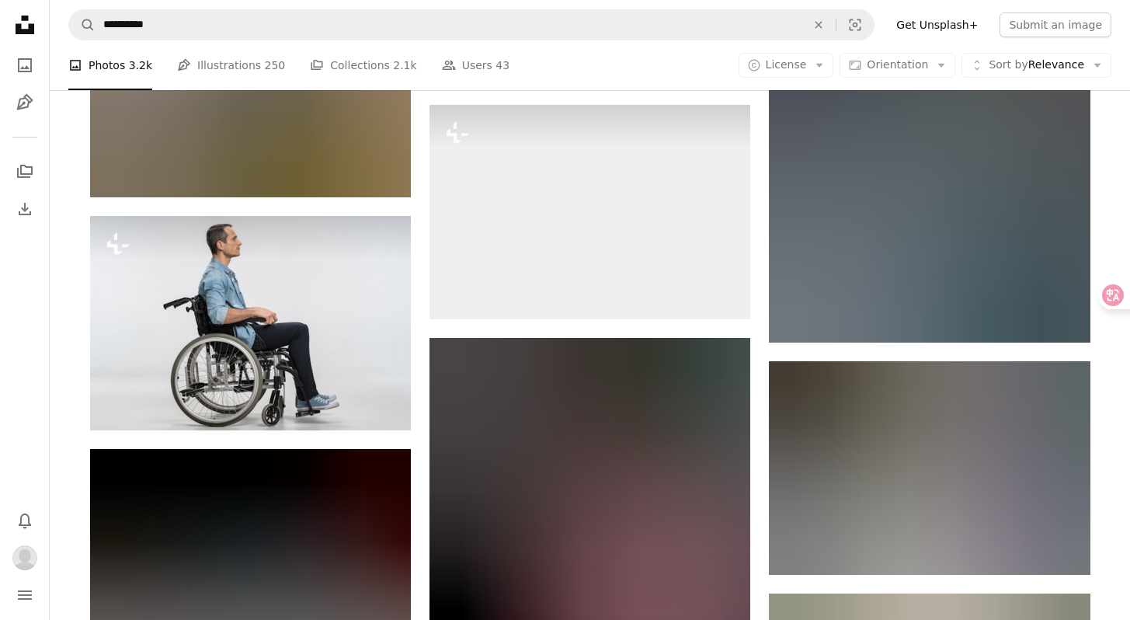
scroll to position [48993, 0]
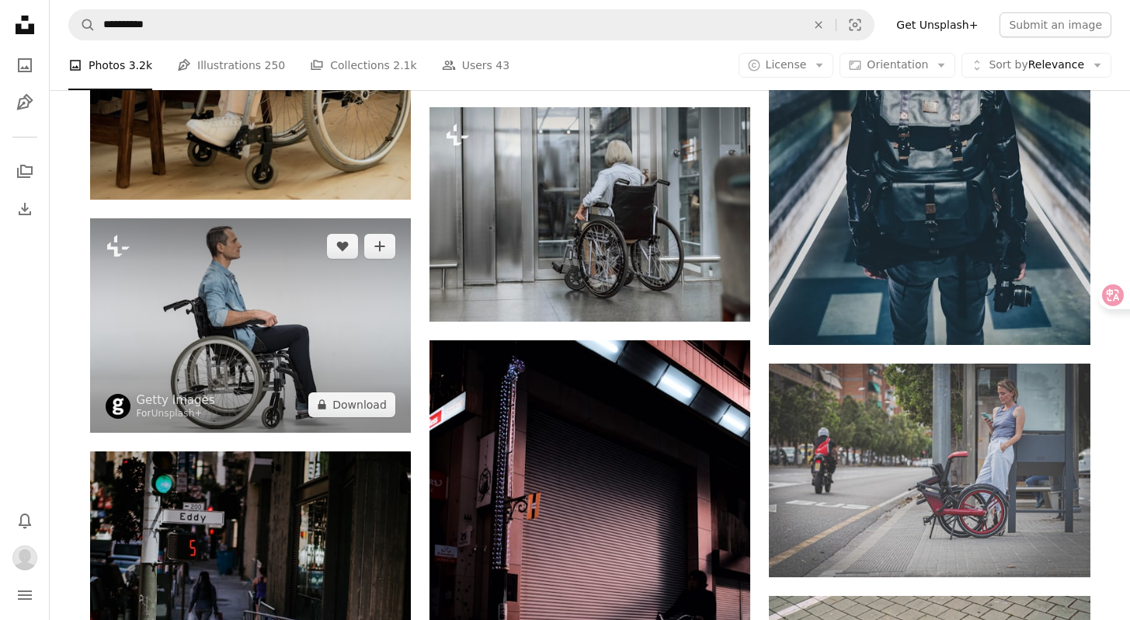
click at [329, 324] on img at bounding box center [250, 325] width 321 height 214
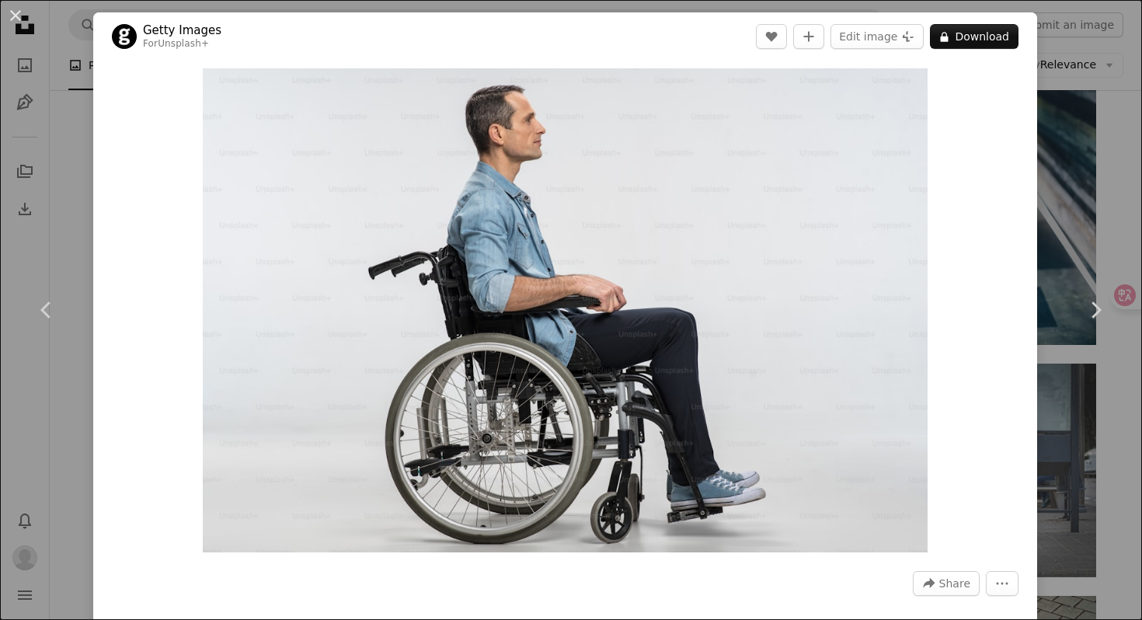
click at [1061, 156] on div "An X shape Chevron left Chevron right Getty Images For Unsplash+ A heart A plus…" at bounding box center [571, 310] width 1142 height 620
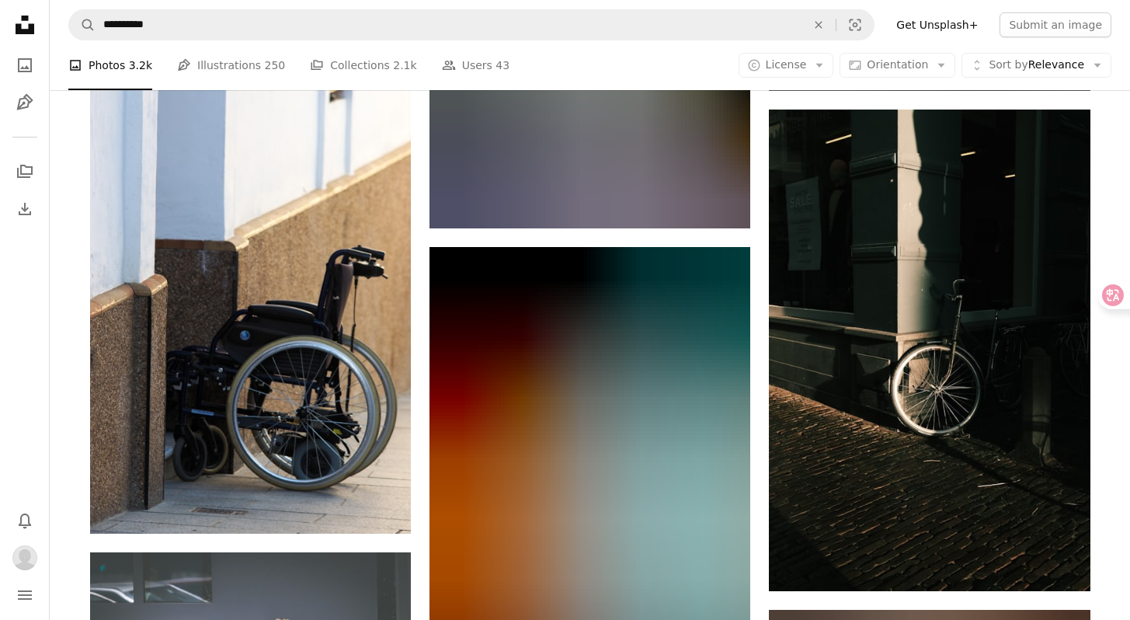
scroll to position [54900, 0]
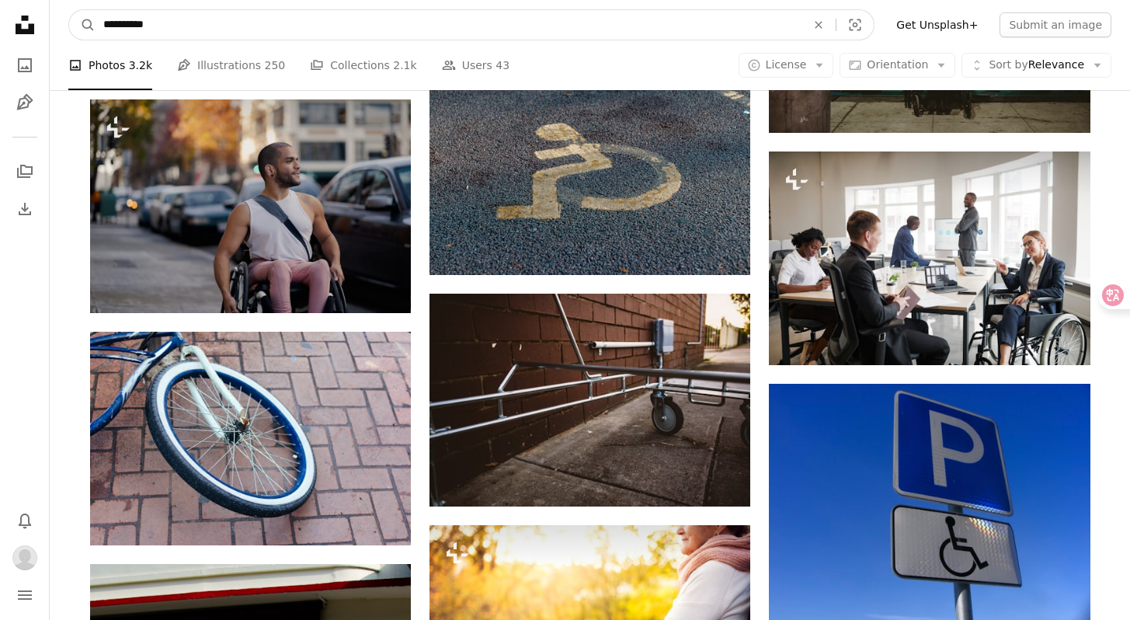
click at [293, 30] on input "**********" at bounding box center [449, 25] width 706 height 30
type input "**********"
click button "A magnifying glass" at bounding box center [82, 25] width 26 height 30
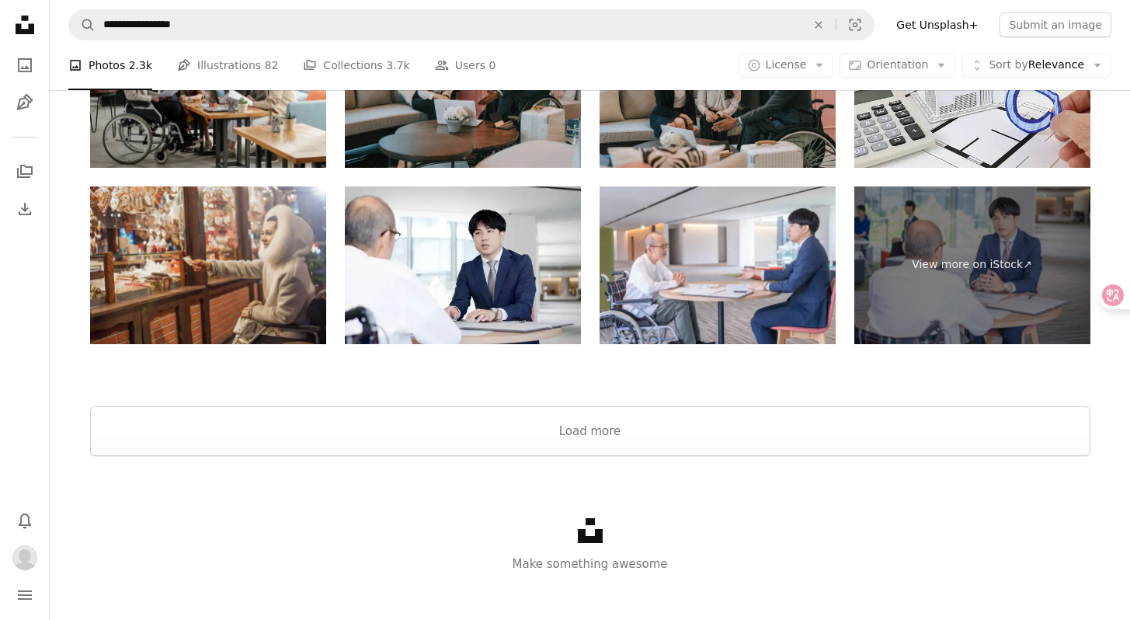
scroll to position [2832, 0]
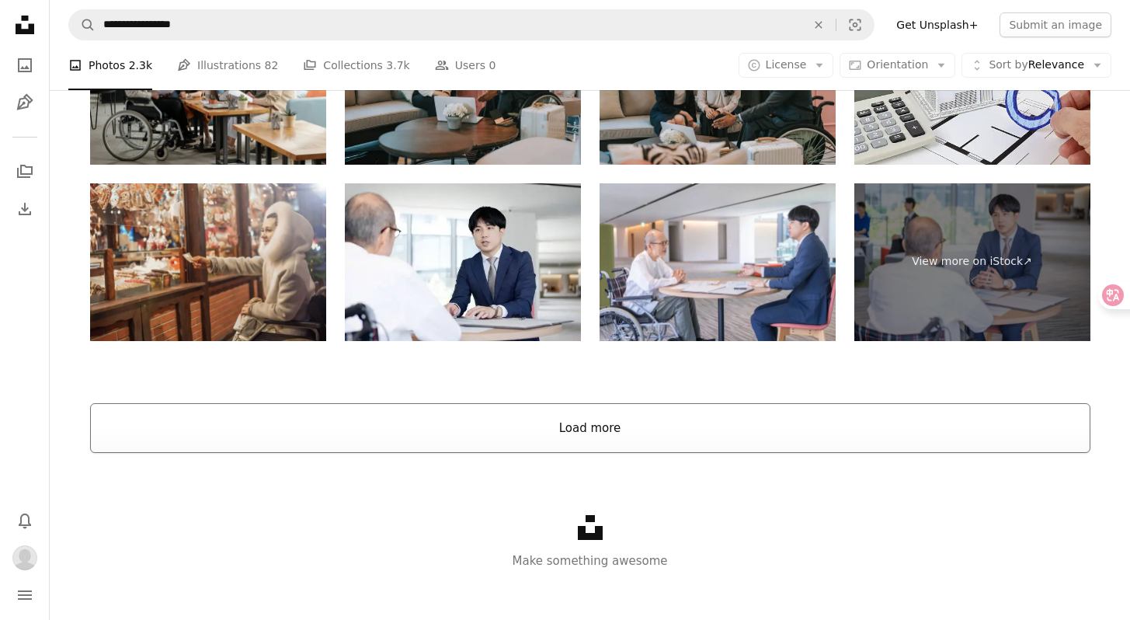
click at [548, 448] on button "Load more" at bounding box center [590, 428] width 1000 height 50
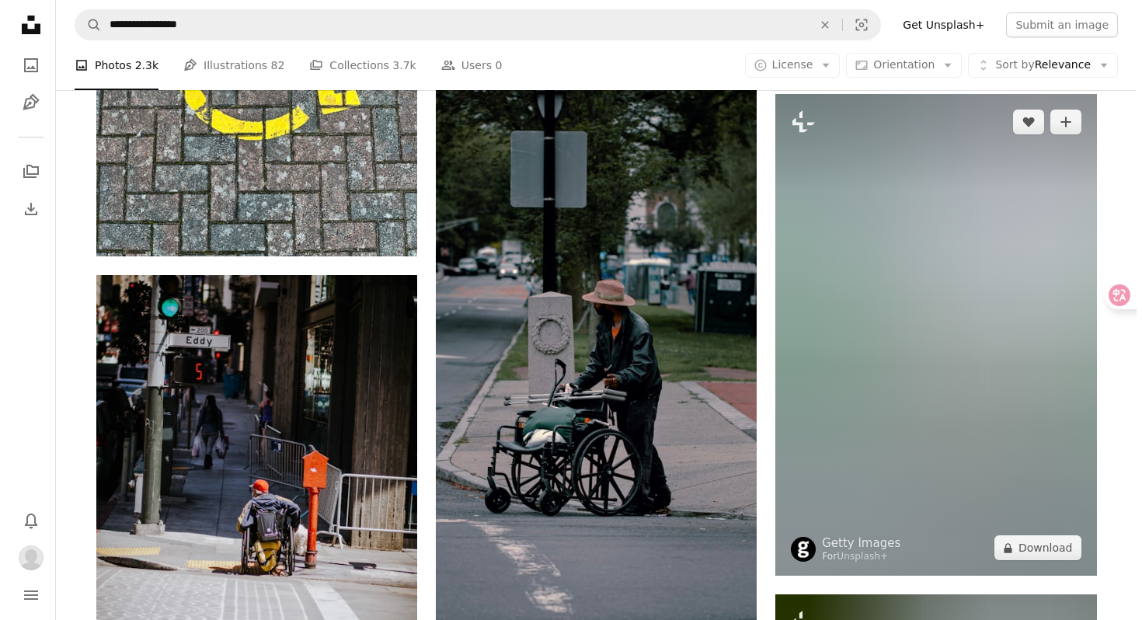
scroll to position [2654, 0]
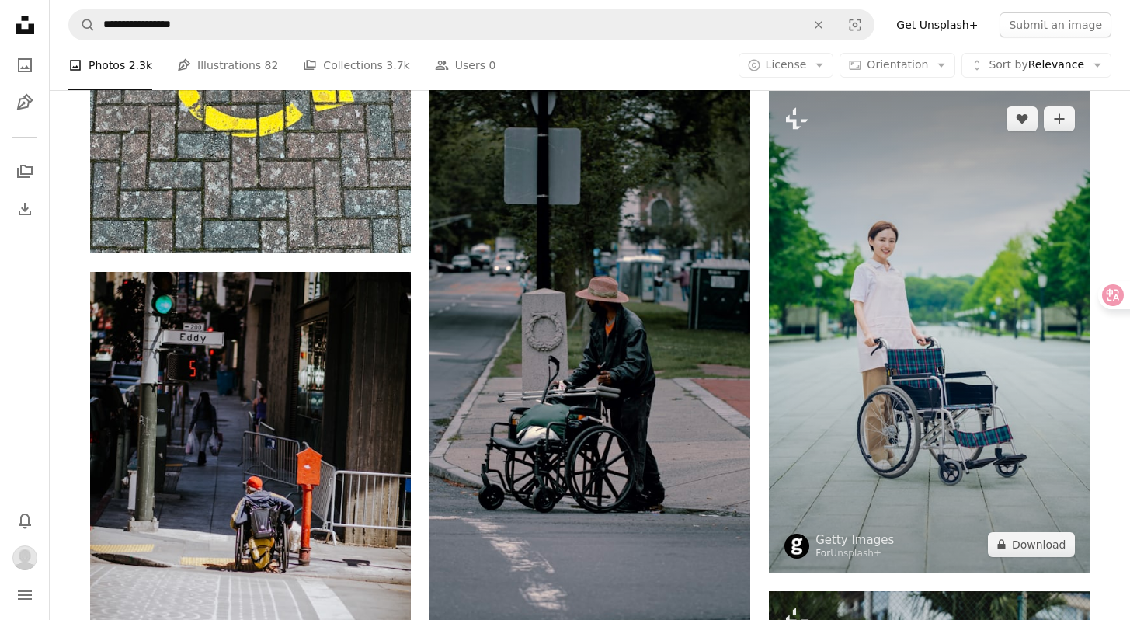
click at [925, 361] on img at bounding box center [929, 332] width 321 height 482
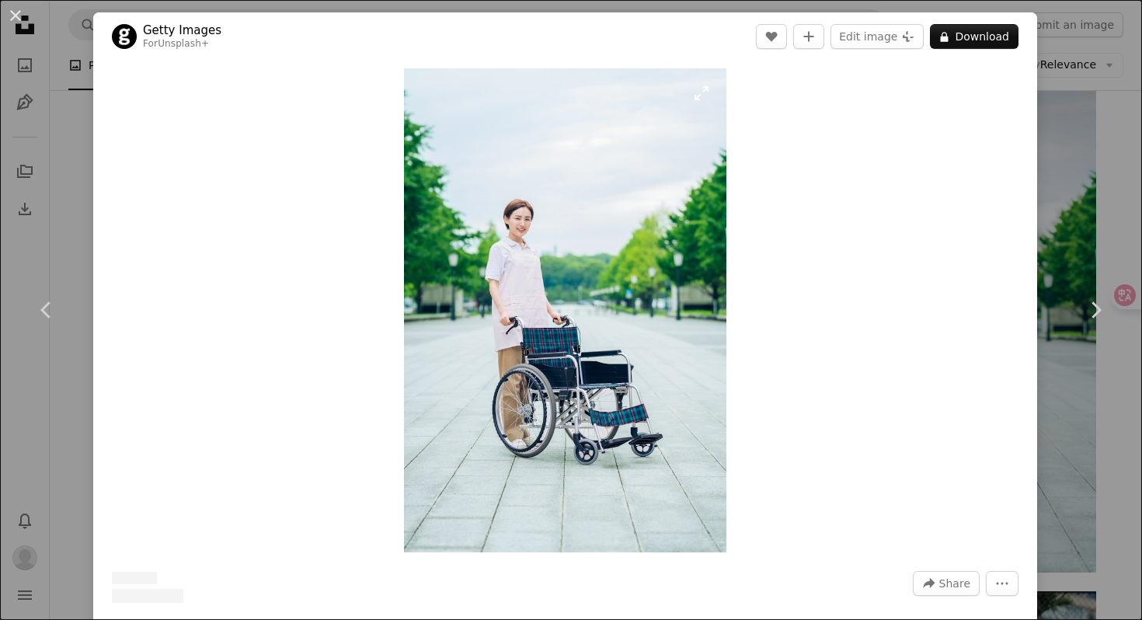
click at [613, 359] on img "Zoom in on this image" at bounding box center [565, 310] width 322 height 484
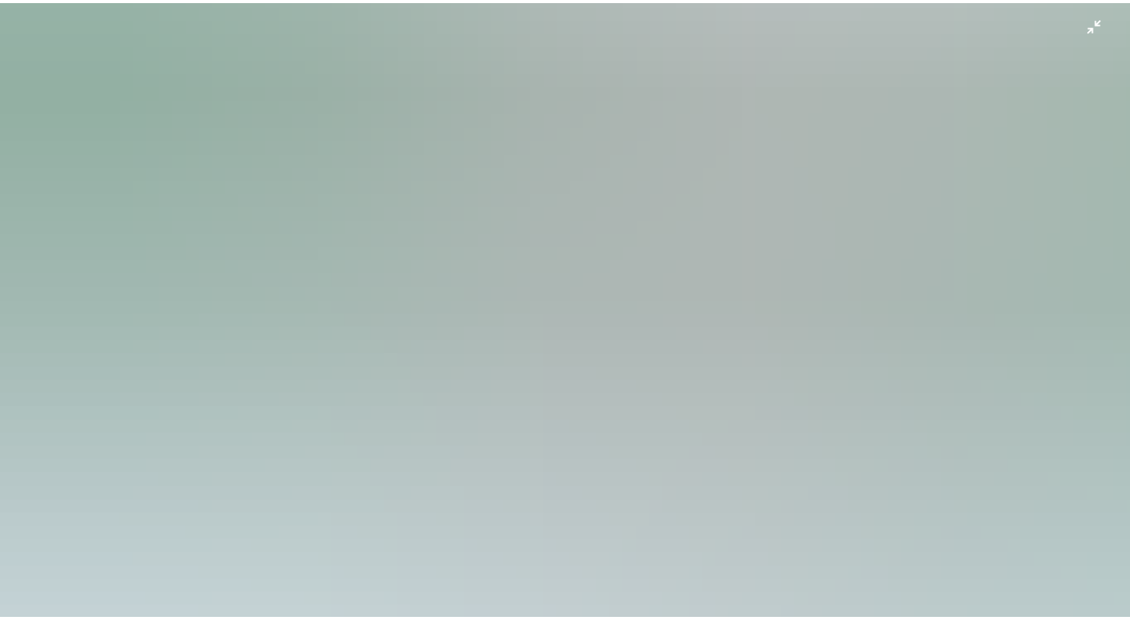
scroll to position [878, 0]
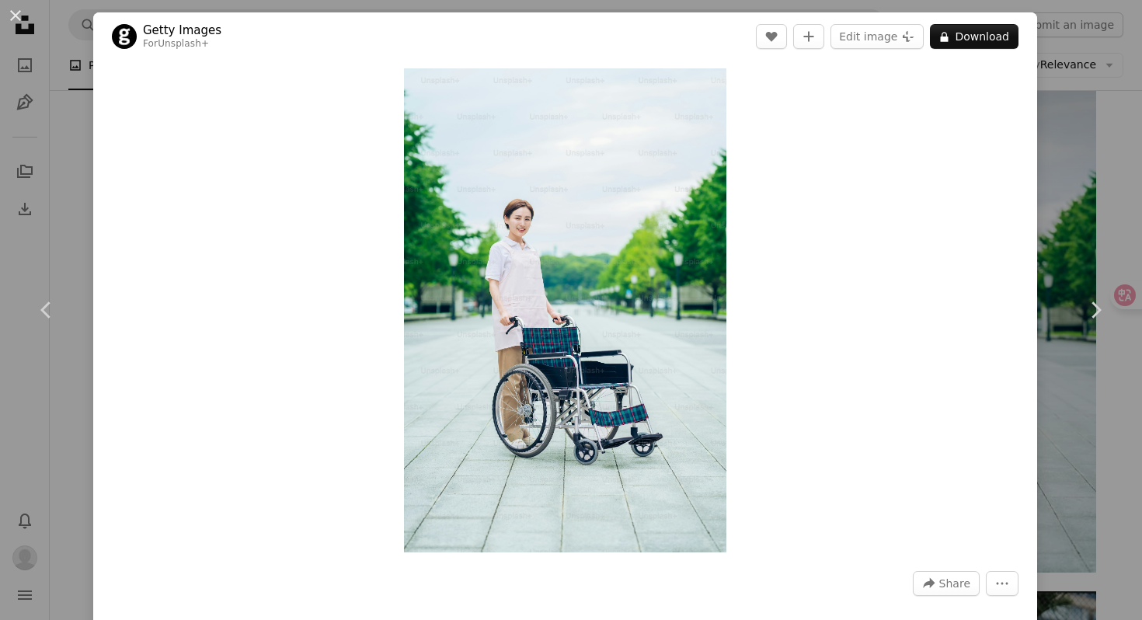
click at [1045, 165] on div "An X shape Chevron left Chevron right Getty Images For Unsplash+ A heart A plus…" at bounding box center [571, 310] width 1142 height 620
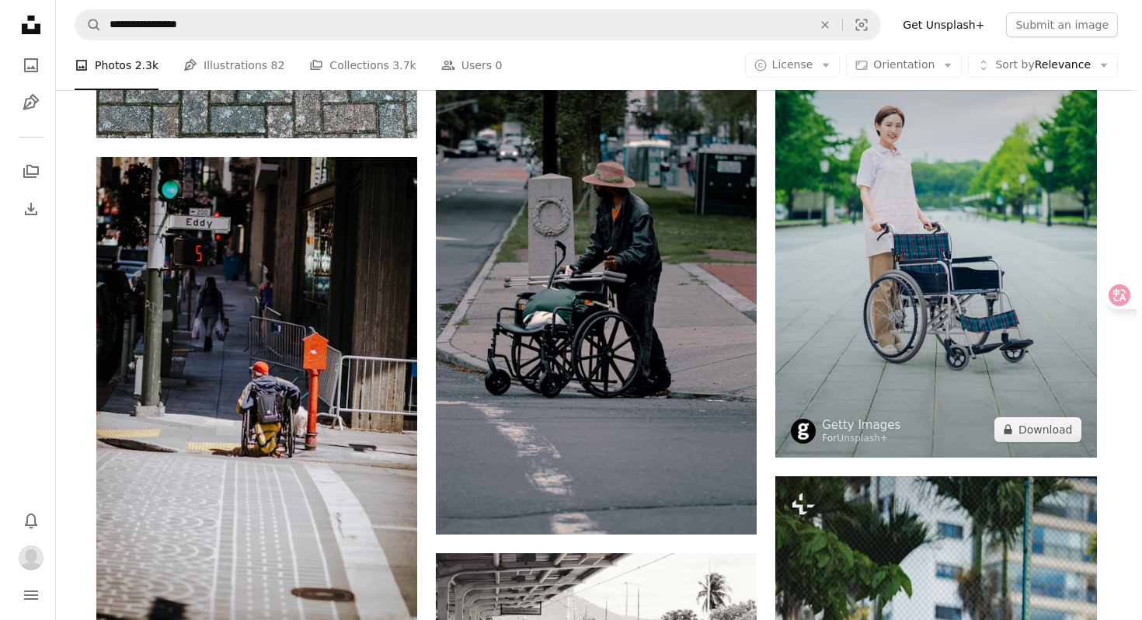
scroll to position [2774, 0]
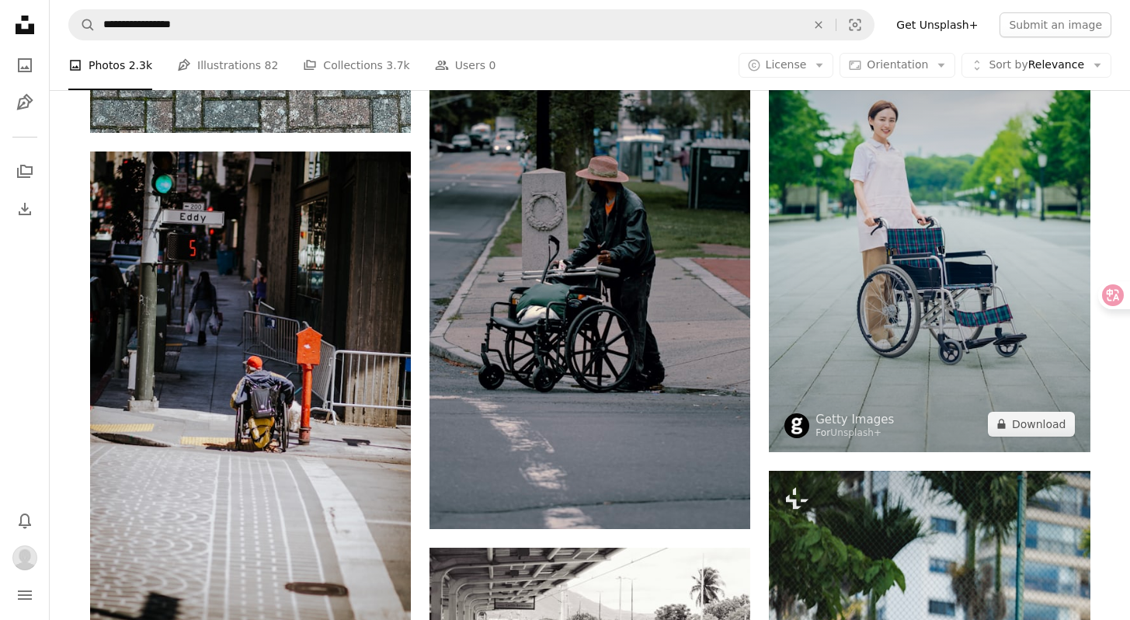
click at [896, 247] on img at bounding box center [929, 211] width 321 height 482
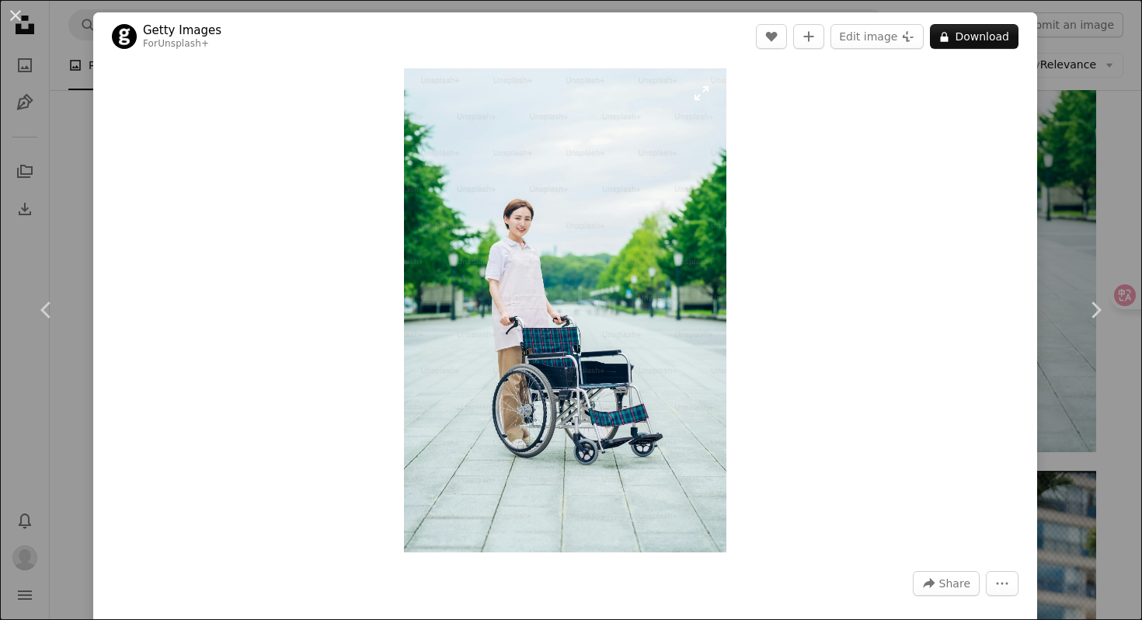
click at [697, 275] on img "Zoom in on this image" at bounding box center [565, 310] width 322 height 484
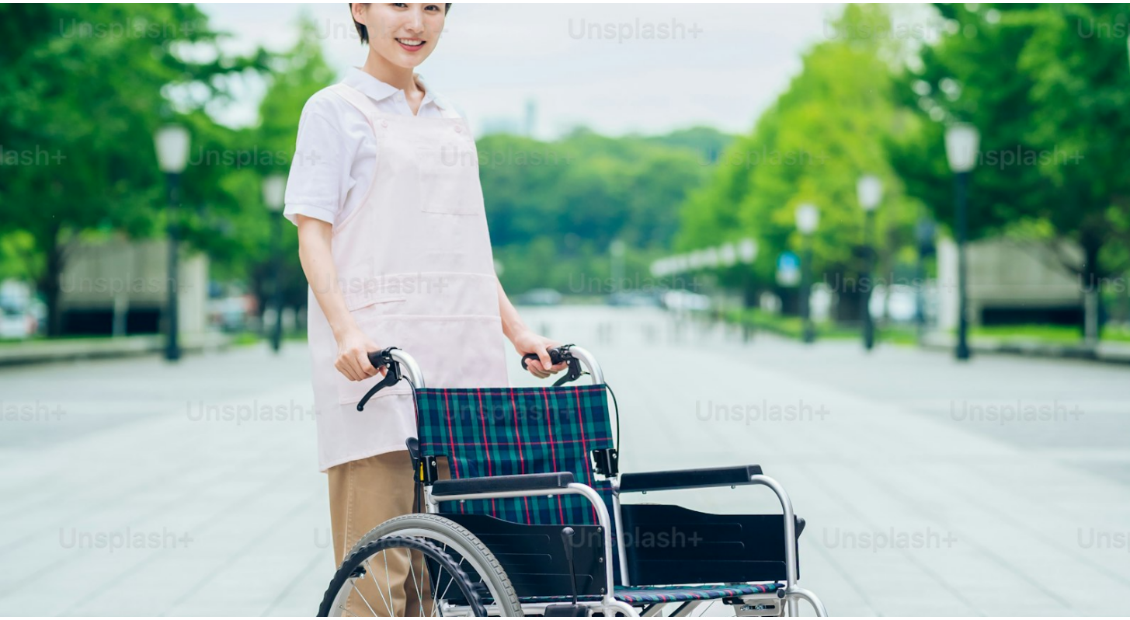
scroll to position [823, 0]
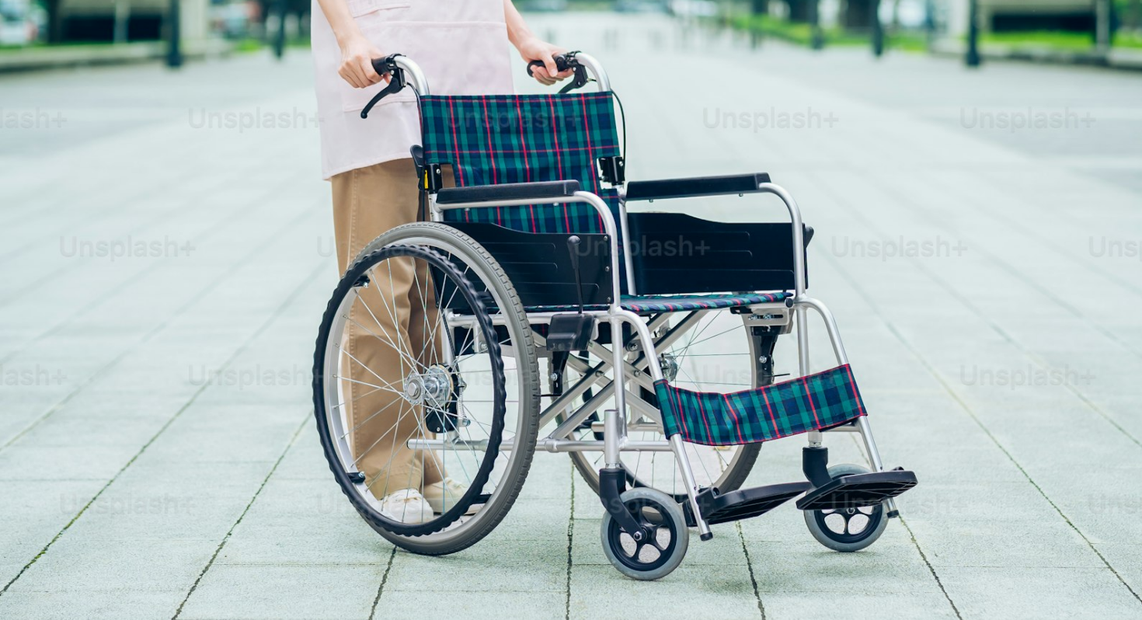
click at [697, 275] on img "Zoom out on this image" at bounding box center [570, 33] width 1143 height 1715
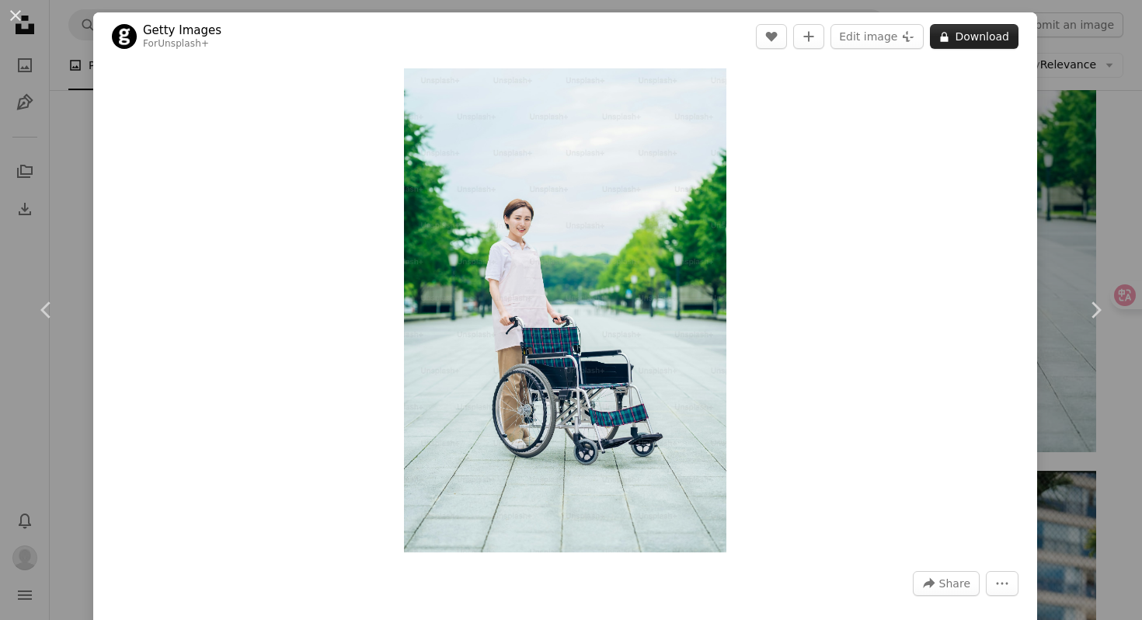
click at [961, 39] on button "A lock Download" at bounding box center [974, 36] width 89 height 25
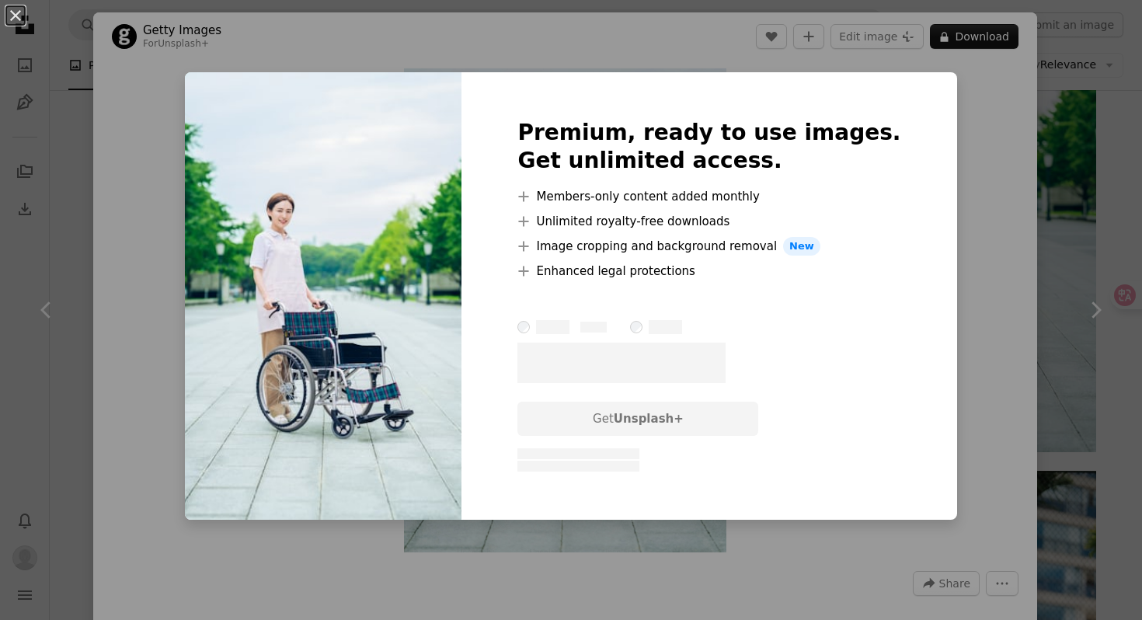
click at [965, 106] on div "An X shape Premium, ready to use images. Get unlimited access. A plus sign Memb…" at bounding box center [571, 310] width 1142 height 620
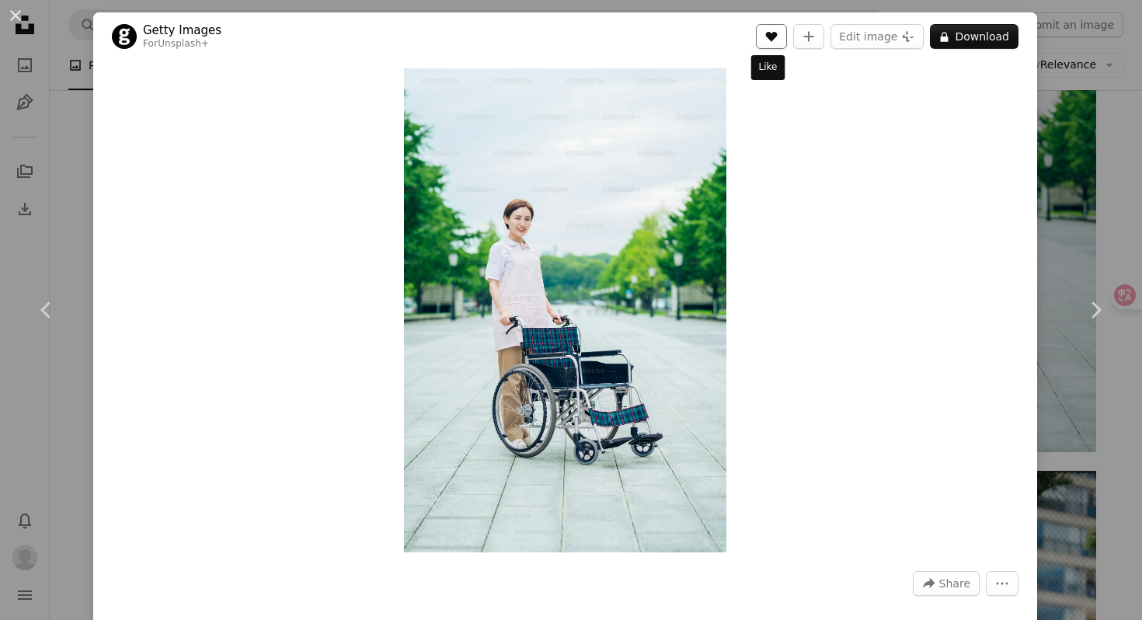
click at [765, 37] on icon "A heart" at bounding box center [771, 36] width 12 height 12
click at [1051, 200] on div "An X shape Chevron left Chevron right Getty Images For Unsplash+ A heart A plus…" at bounding box center [571, 310] width 1142 height 620
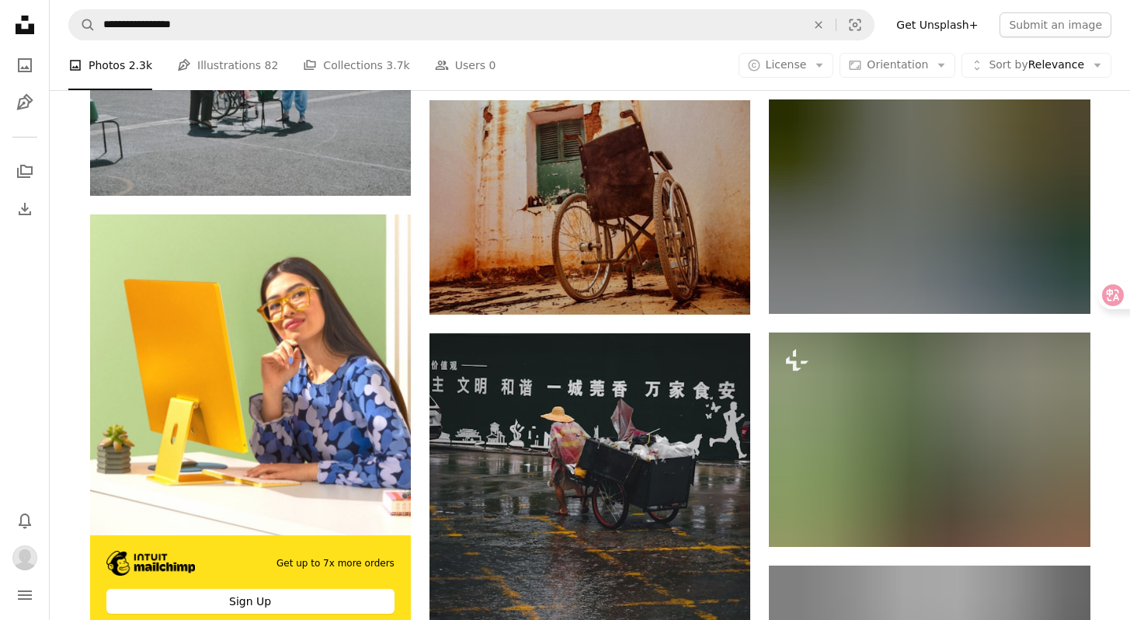
scroll to position [3969, 0]
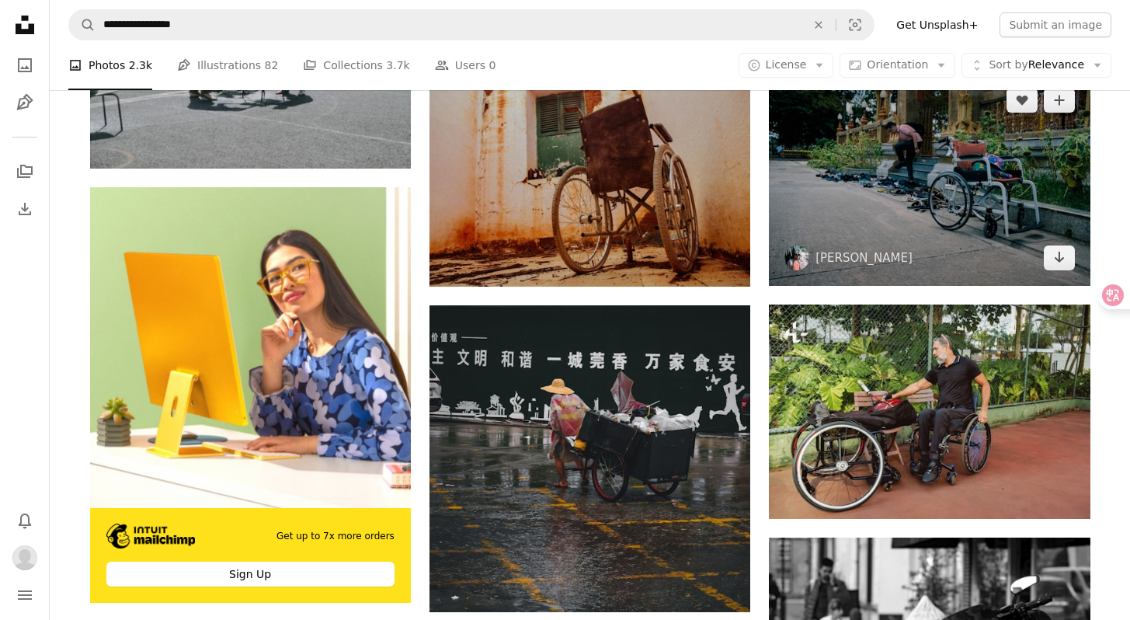
click at [958, 191] on img at bounding box center [929, 179] width 321 height 214
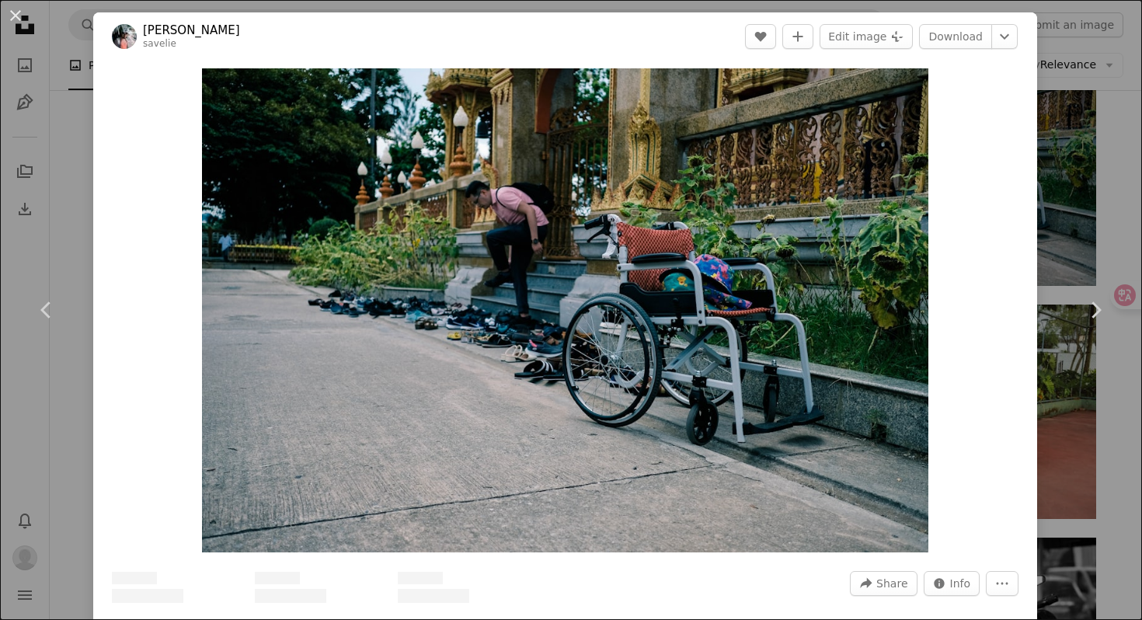
click at [1037, 193] on div "An X shape Chevron left Chevron right [PERSON_NAME] savelie A heart A plus sign…" at bounding box center [571, 310] width 1142 height 620
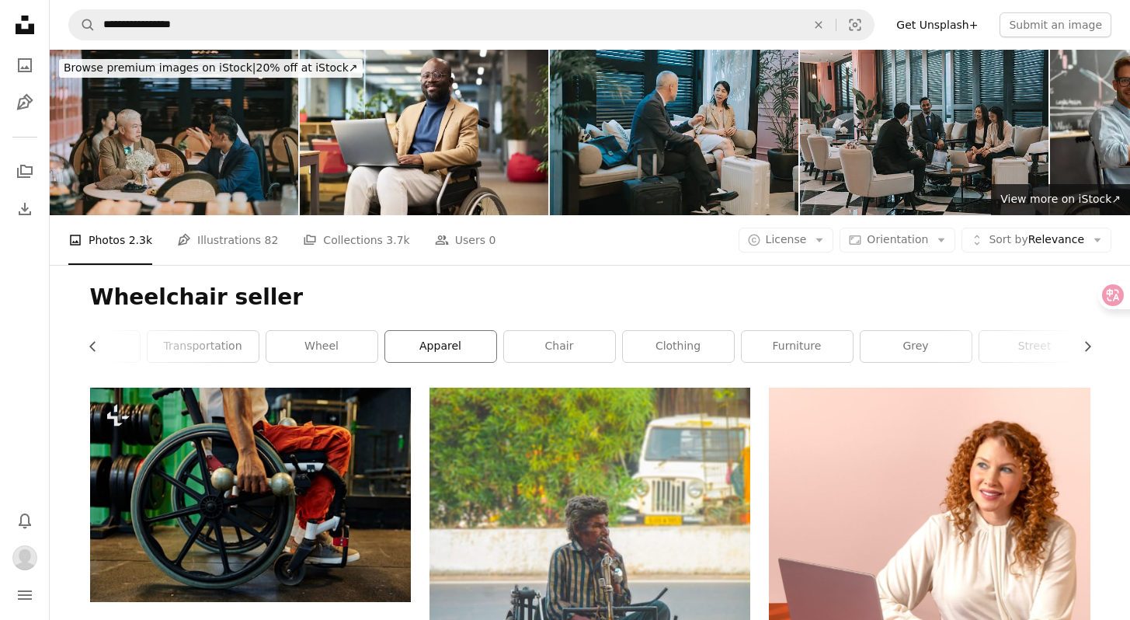
scroll to position [0, 419]
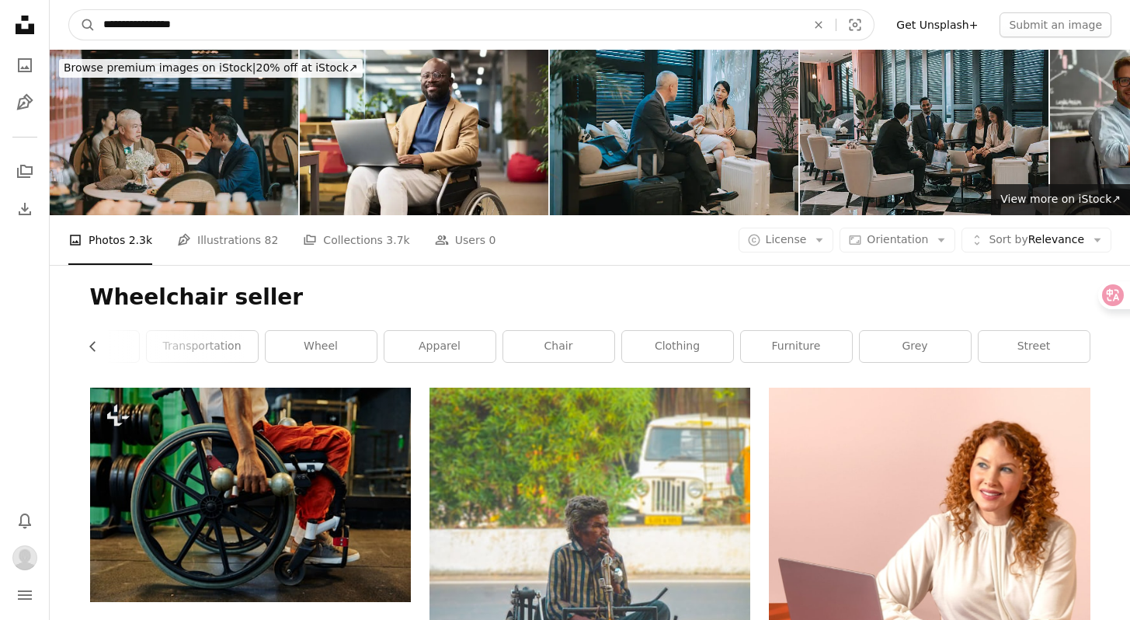
drag, startPoint x: 162, startPoint y: 27, endPoint x: 254, endPoint y: 32, distance: 91.8
click at [254, 32] on input "**********" at bounding box center [449, 25] width 706 height 30
type input "**********"
click button "A magnifying glass" at bounding box center [82, 25] width 26 height 30
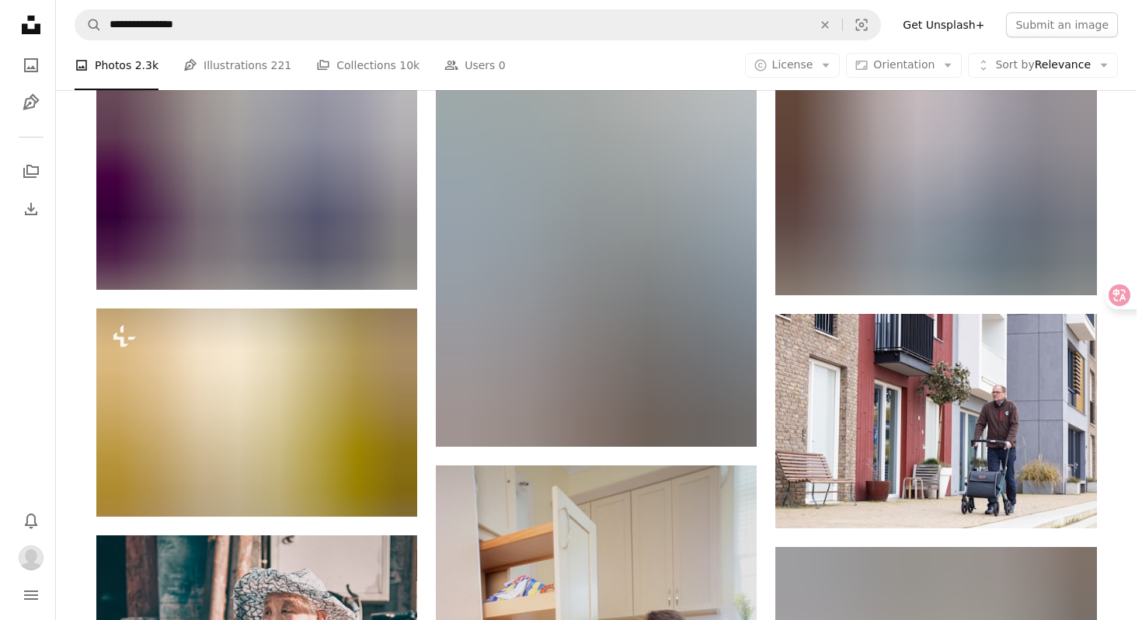
scroll to position [1671, 0]
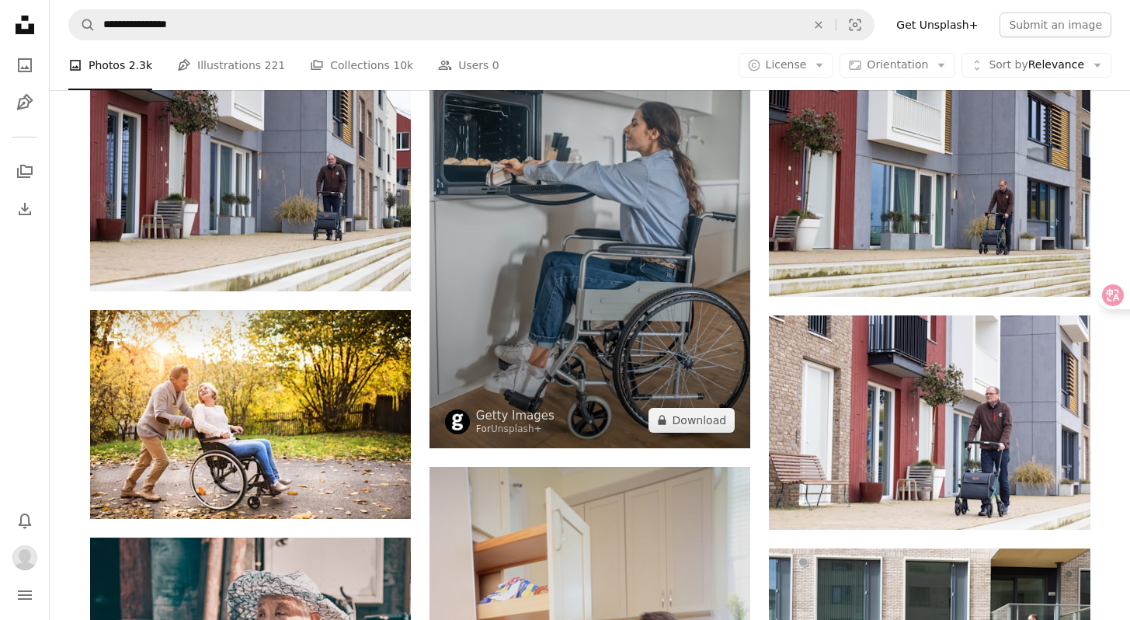
click at [656, 231] on img at bounding box center [590, 208] width 321 height 482
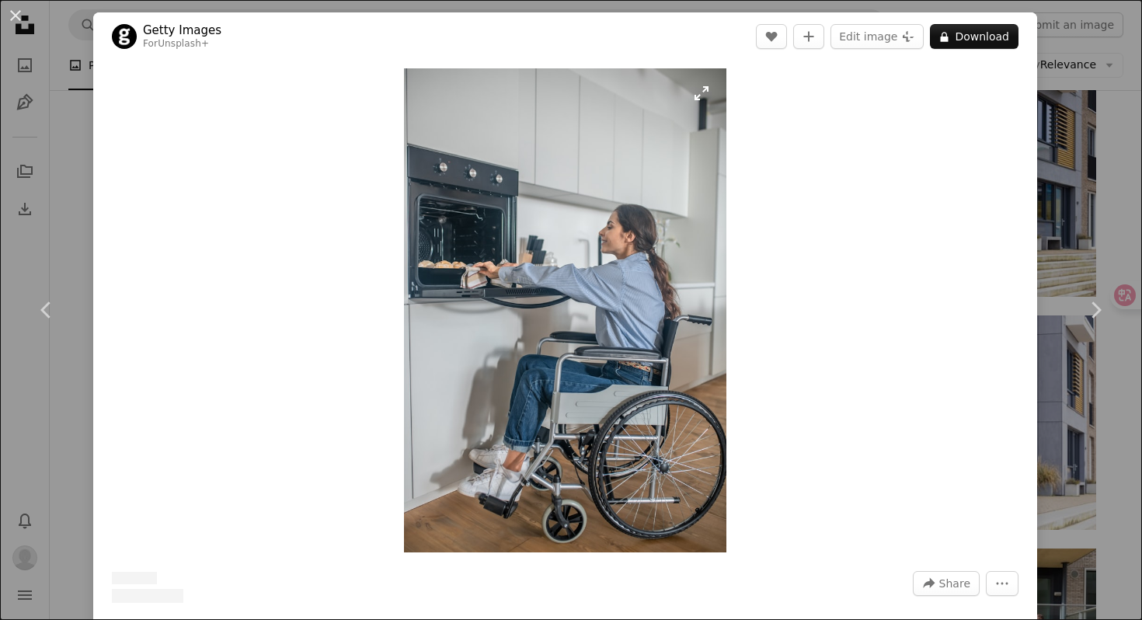
click at [621, 351] on img "Zoom in on this image" at bounding box center [565, 310] width 322 height 484
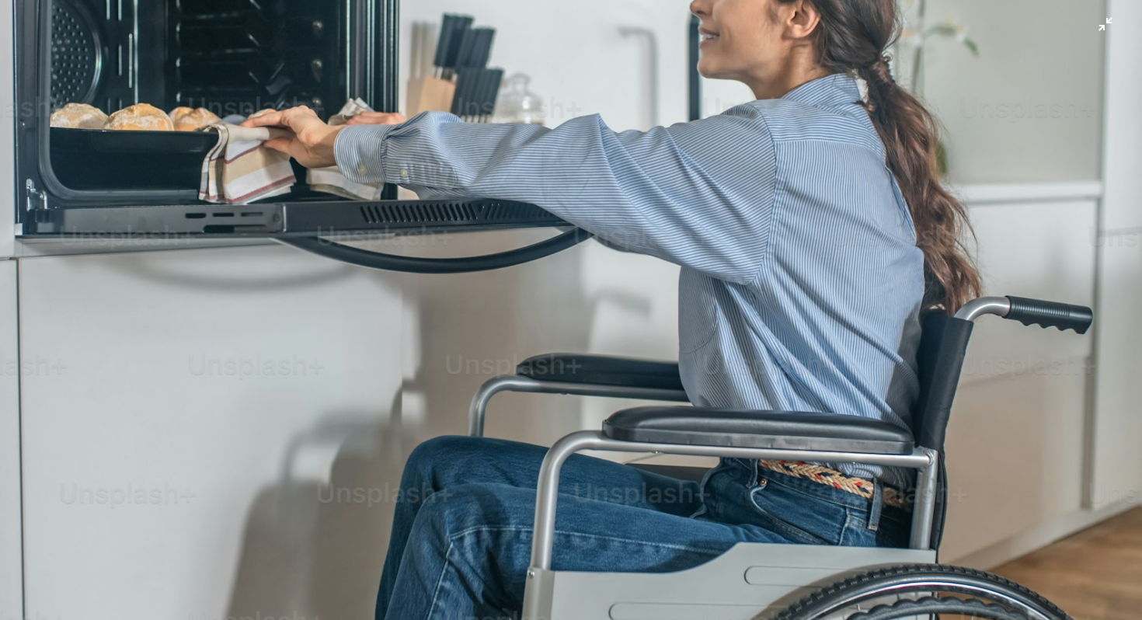
scroll to position [593, 0]
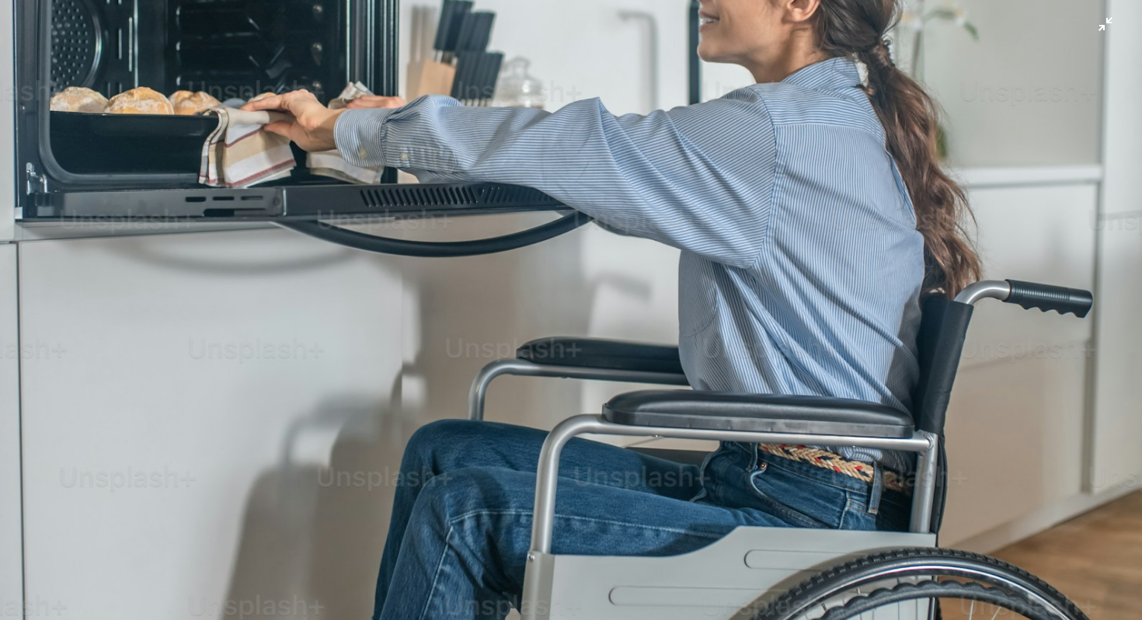
click at [840, 289] on img "Zoom out on this image" at bounding box center [570, 264] width 1143 height 1715
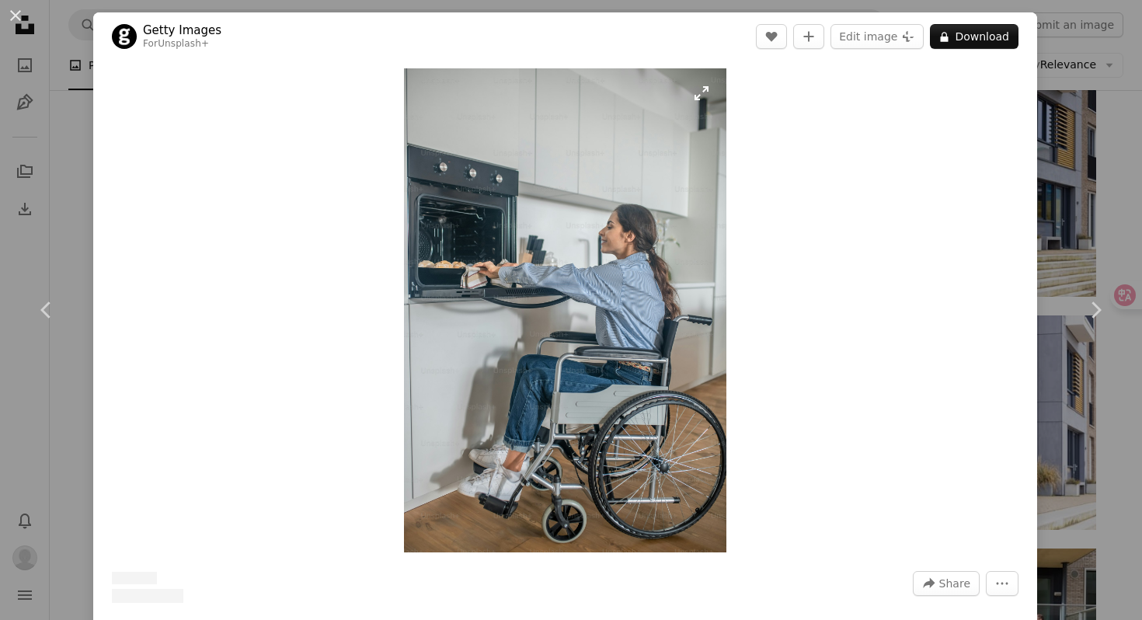
click at [666, 310] on img "Zoom in on this image" at bounding box center [565, 310] width 322 height 484
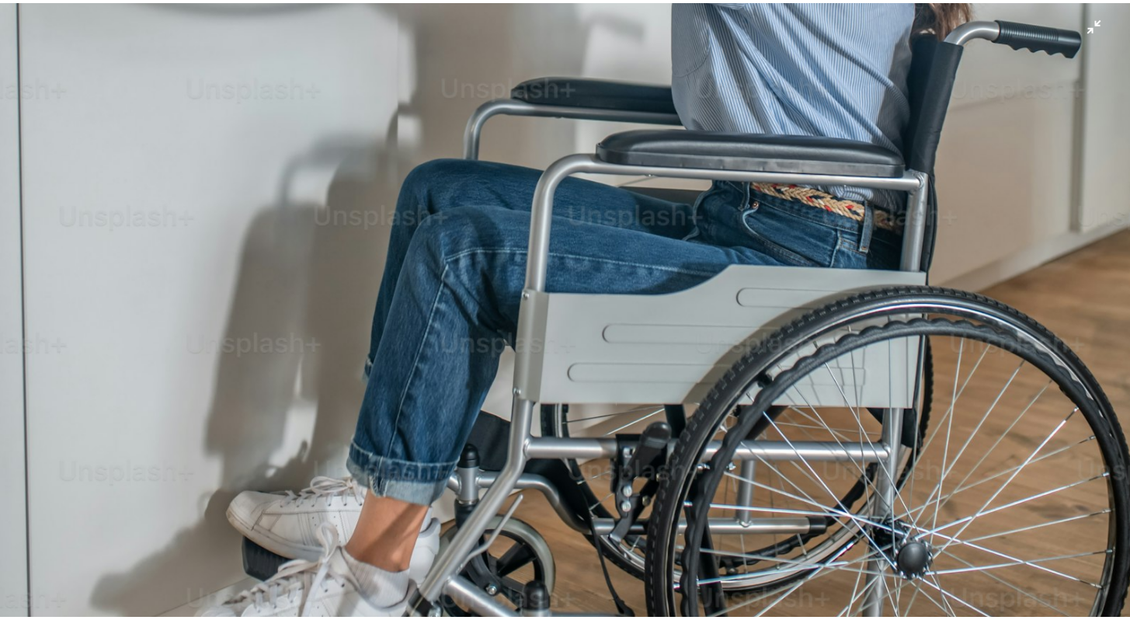
scroll to position [851, 0]
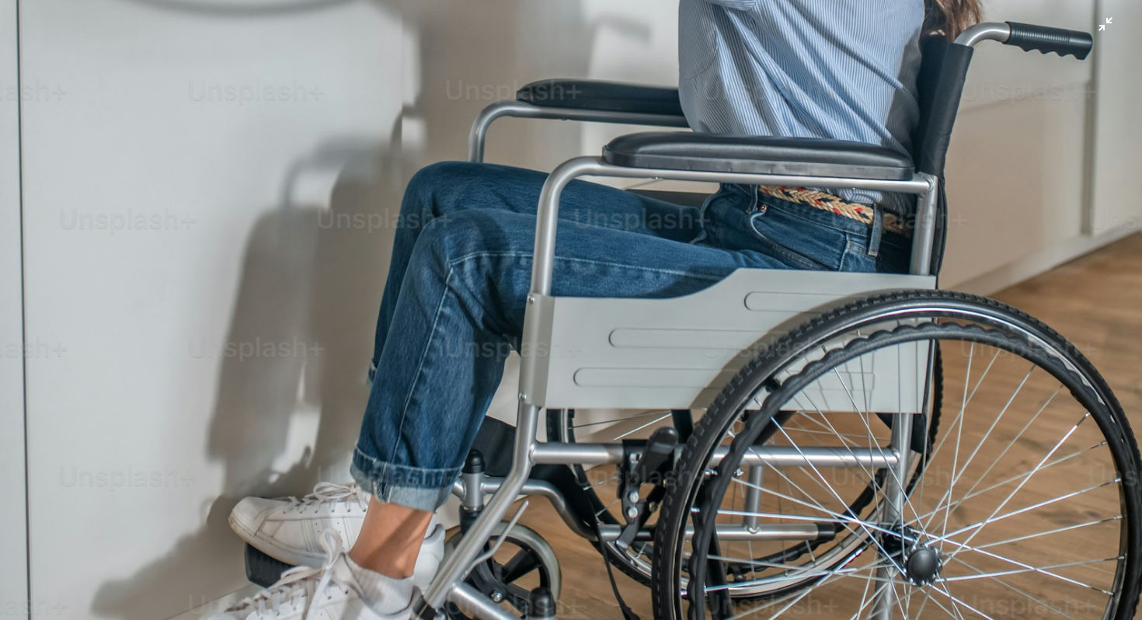
click at [754, 293] on img "Zoom out on this image" at bounding box center [570, 6] width 1143 height 1715
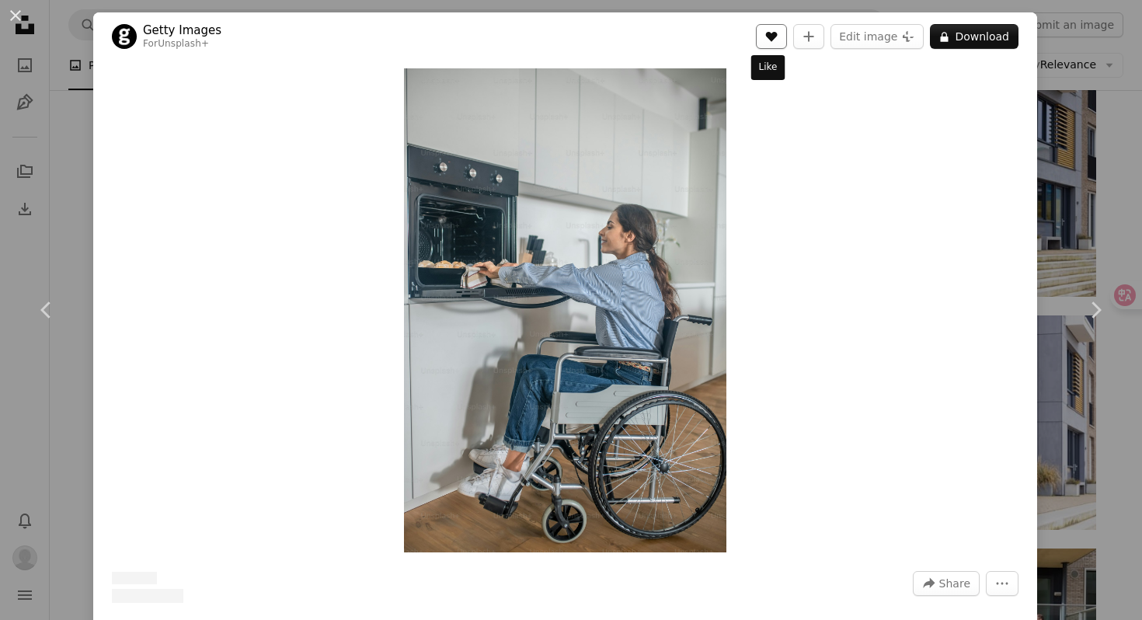
click at [765, 40] on icon "A heart" at bounding box center [771, 36] width 12 height 12
click at [1054, 90] on div "An X shape Chevron left Chevron right Getty Images For Unsplash+ A heart A plus…" at bounding box center [571, 310] width 1142 height 620
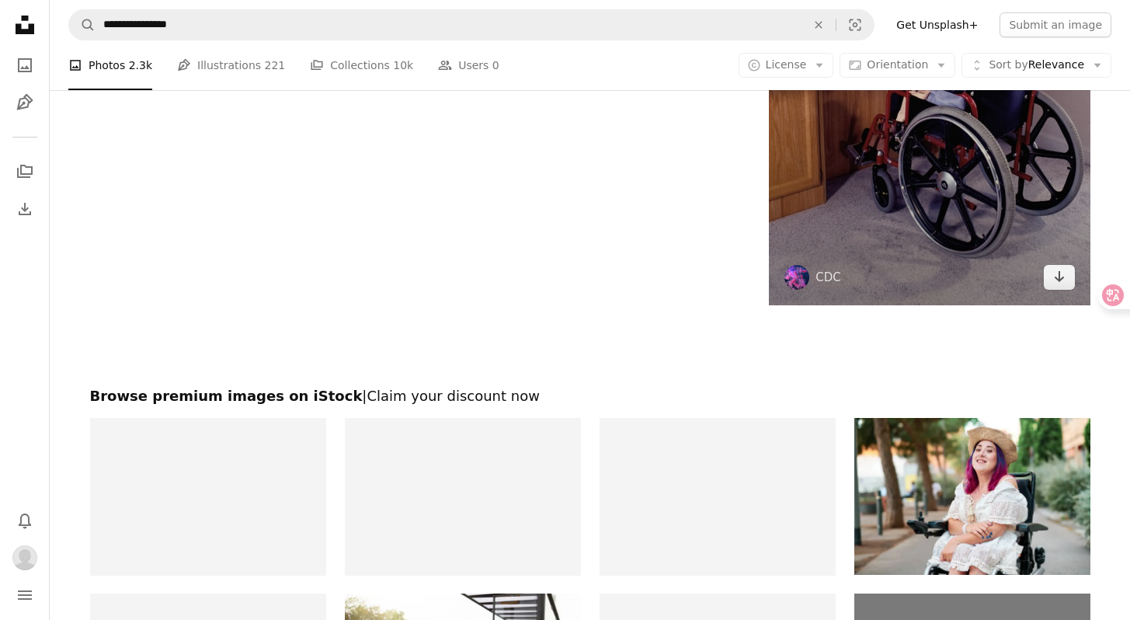
scroll to position [3400, 0]
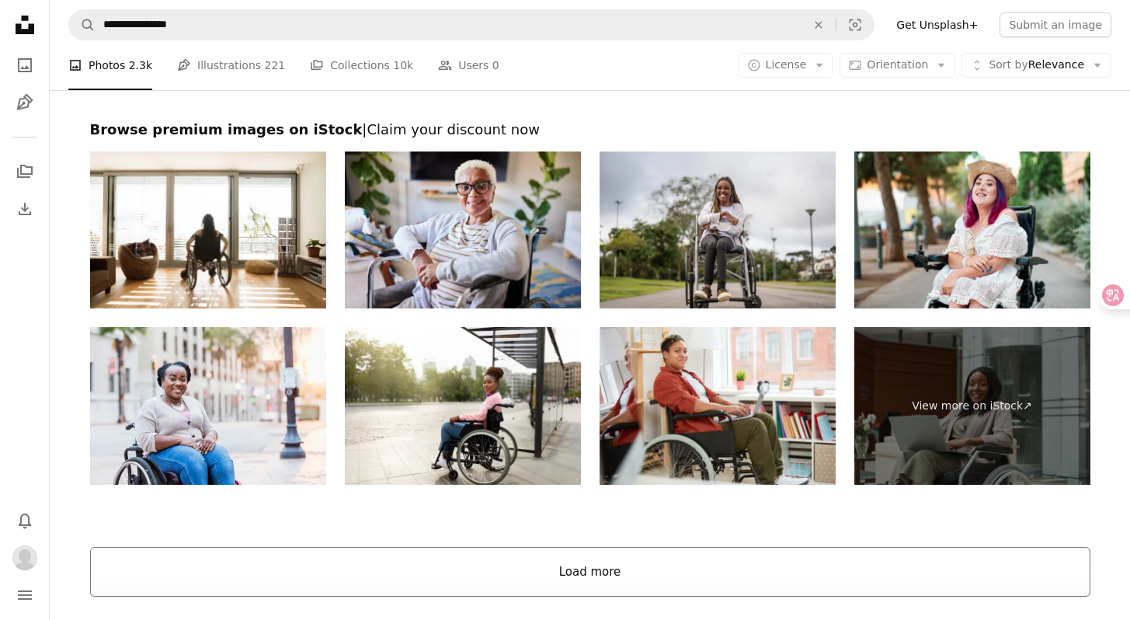
click at [565, 564] on button "Load more" at bounding box center [590, 572] width 1000 height 50
